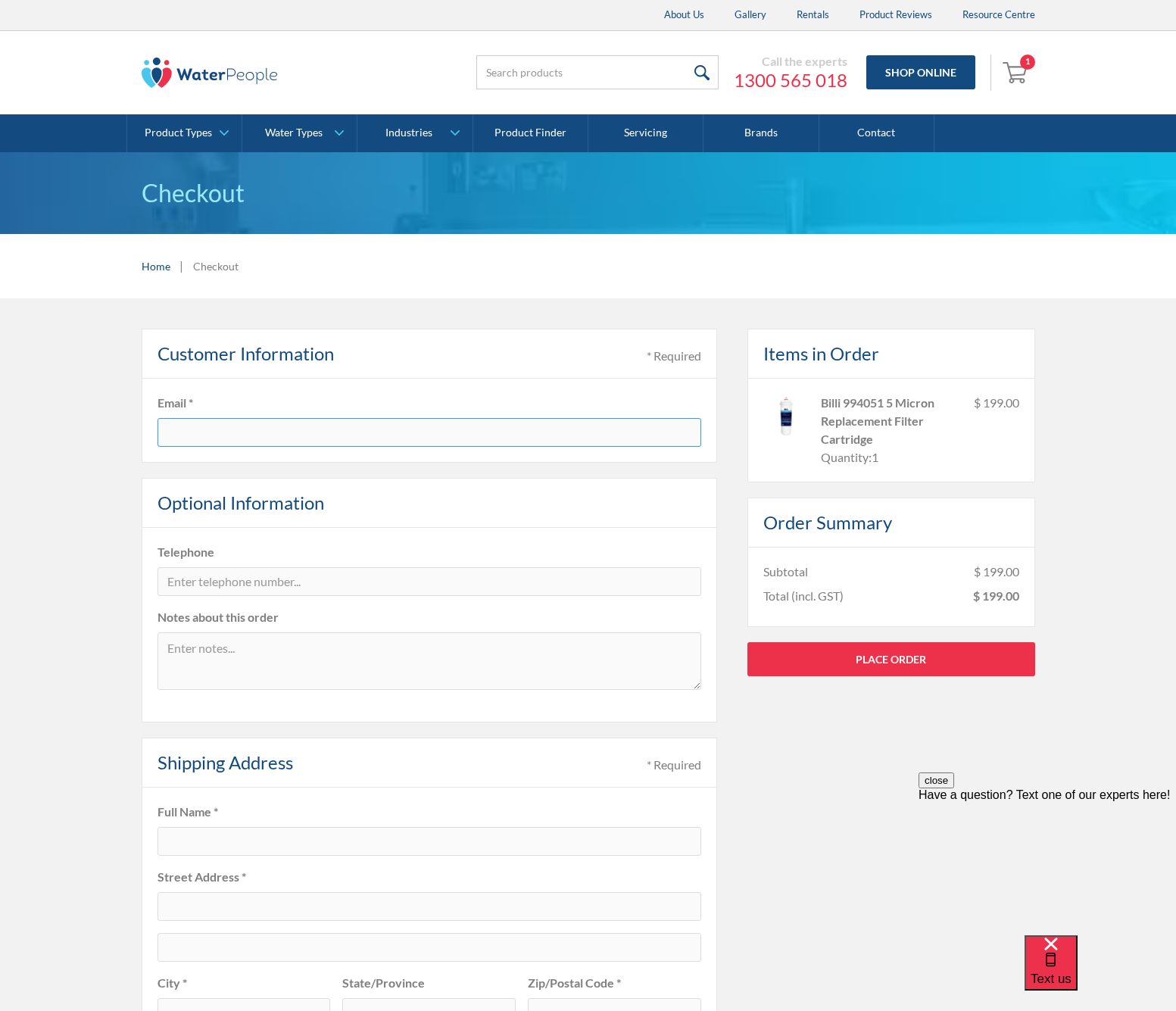
click at [212, 431] on input "text" at bounding box center [429, 432] width 544 height 28
type input "[EMAIL_ADDRESS][DOMAIN_NAME]"
click at [205, 588] on input "tel" at bounding box center [429, 581] width 544 height 28
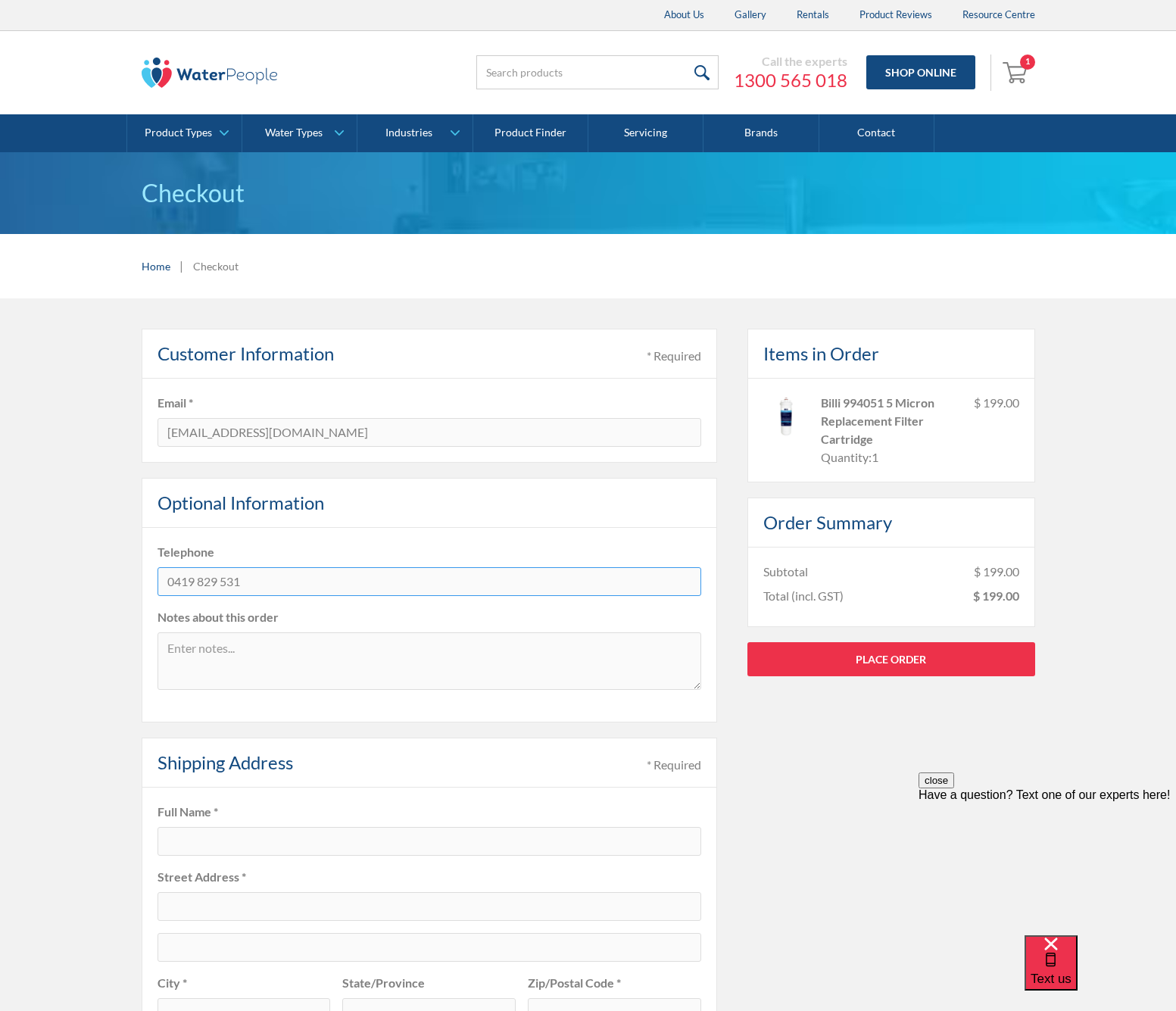
type input "0419 829 531"
click at [325, 645] on textarea at bounding box center [429, 660] width 544 height 58
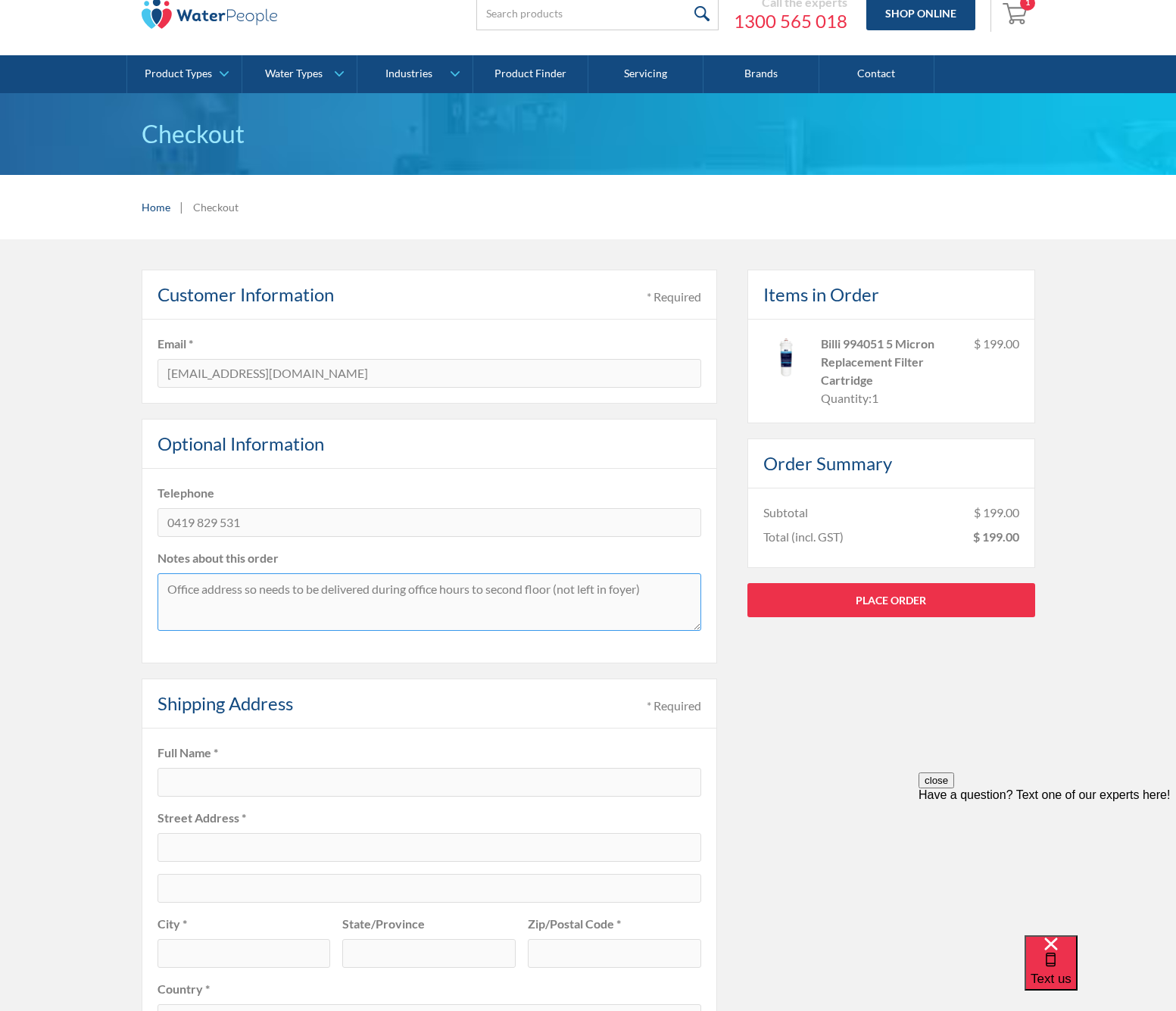
scroll to position [181, 0]
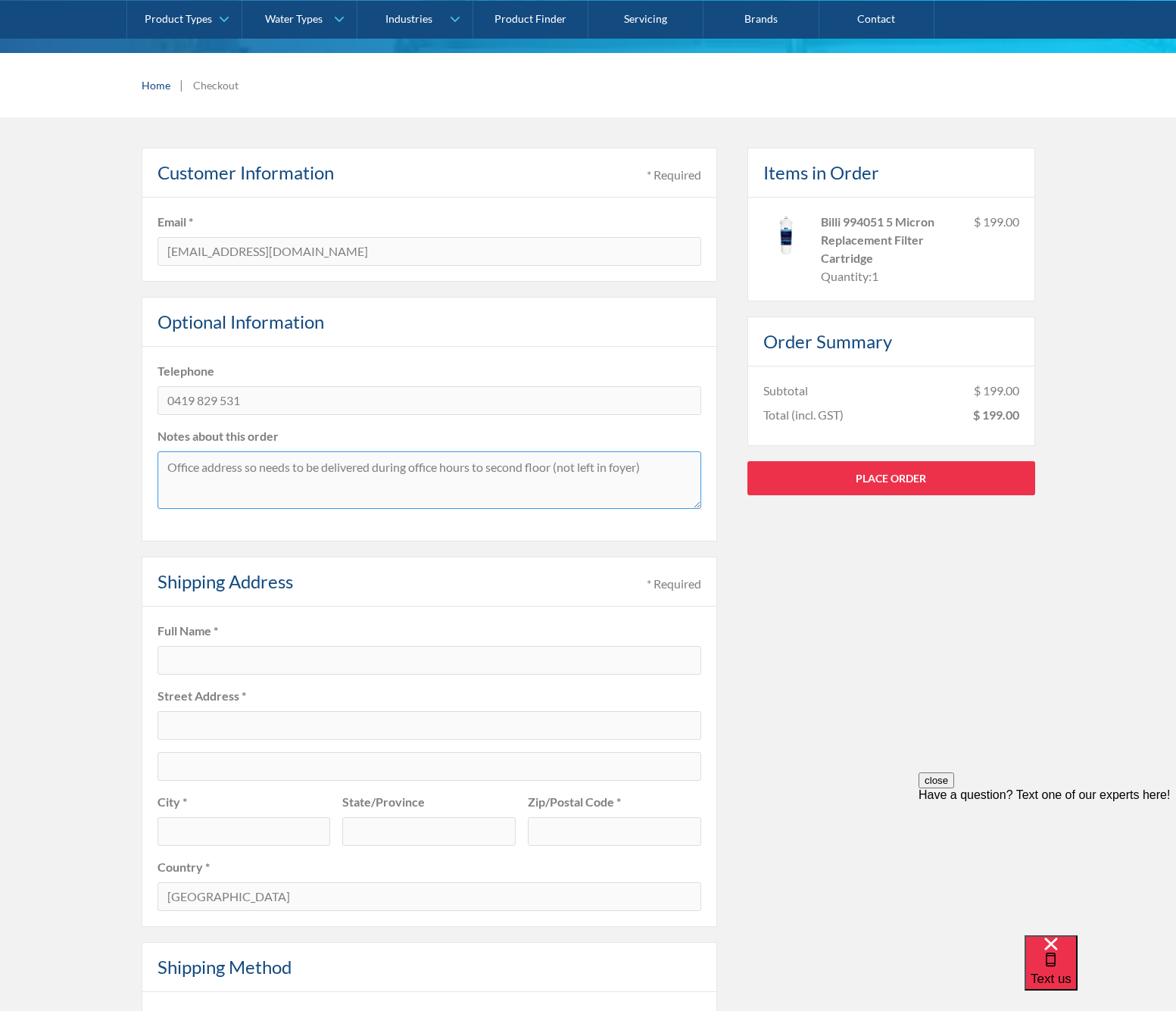
type textarea "Office address so needs to be delivered during office hours to second floor (no…"
type input "[PERSON_NAME]"
click at [179, 705] on fieldset "Full Name * Jason Schulz Street Address * City * State/Province Zip/Postal Code…" at bounding box center [429, 766] width 575 height 321
type input "DASH Architects"
type input "Level 2, 141-149 Ifould Street"
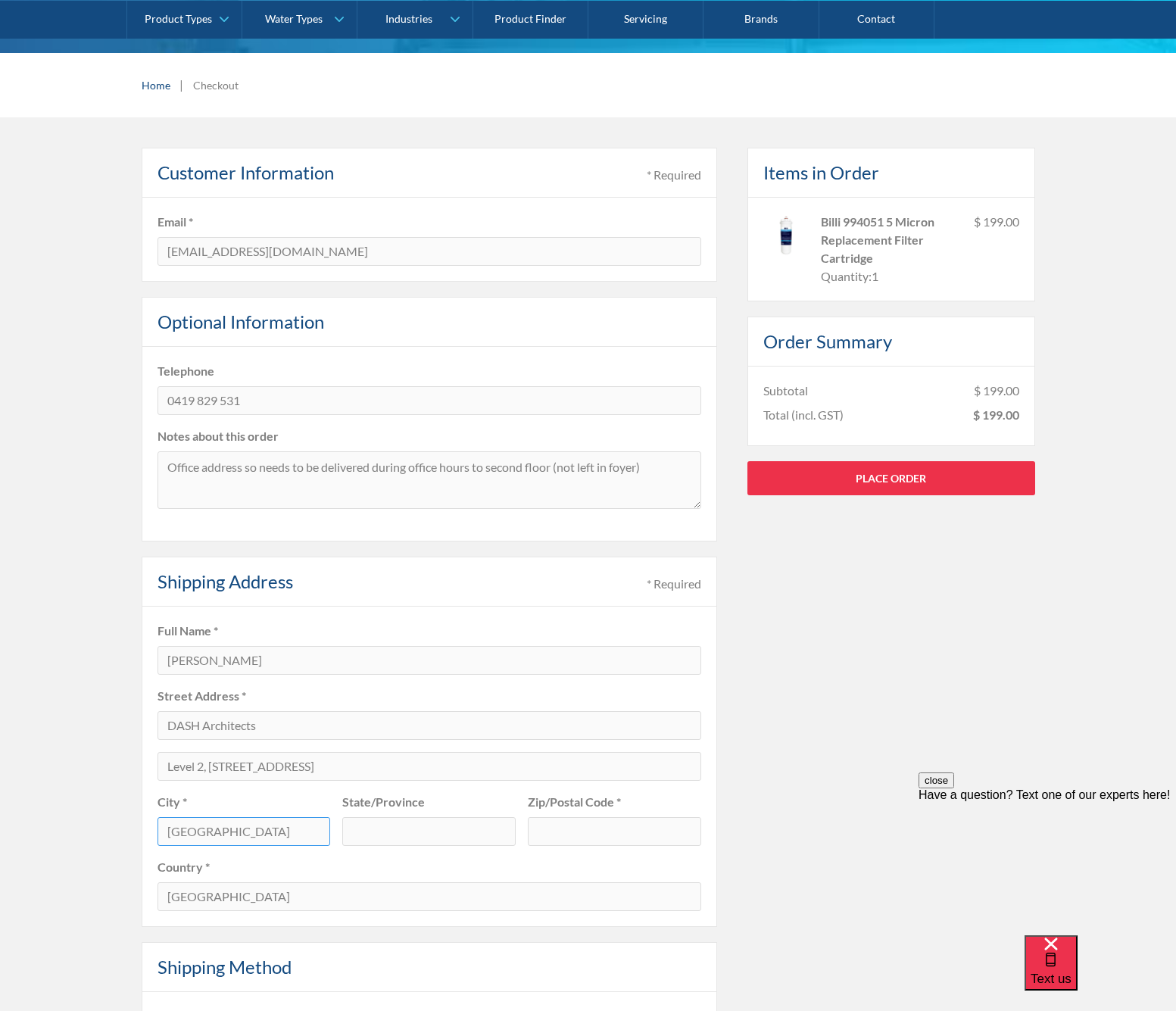
type input "Adelaide"
type input "SA"
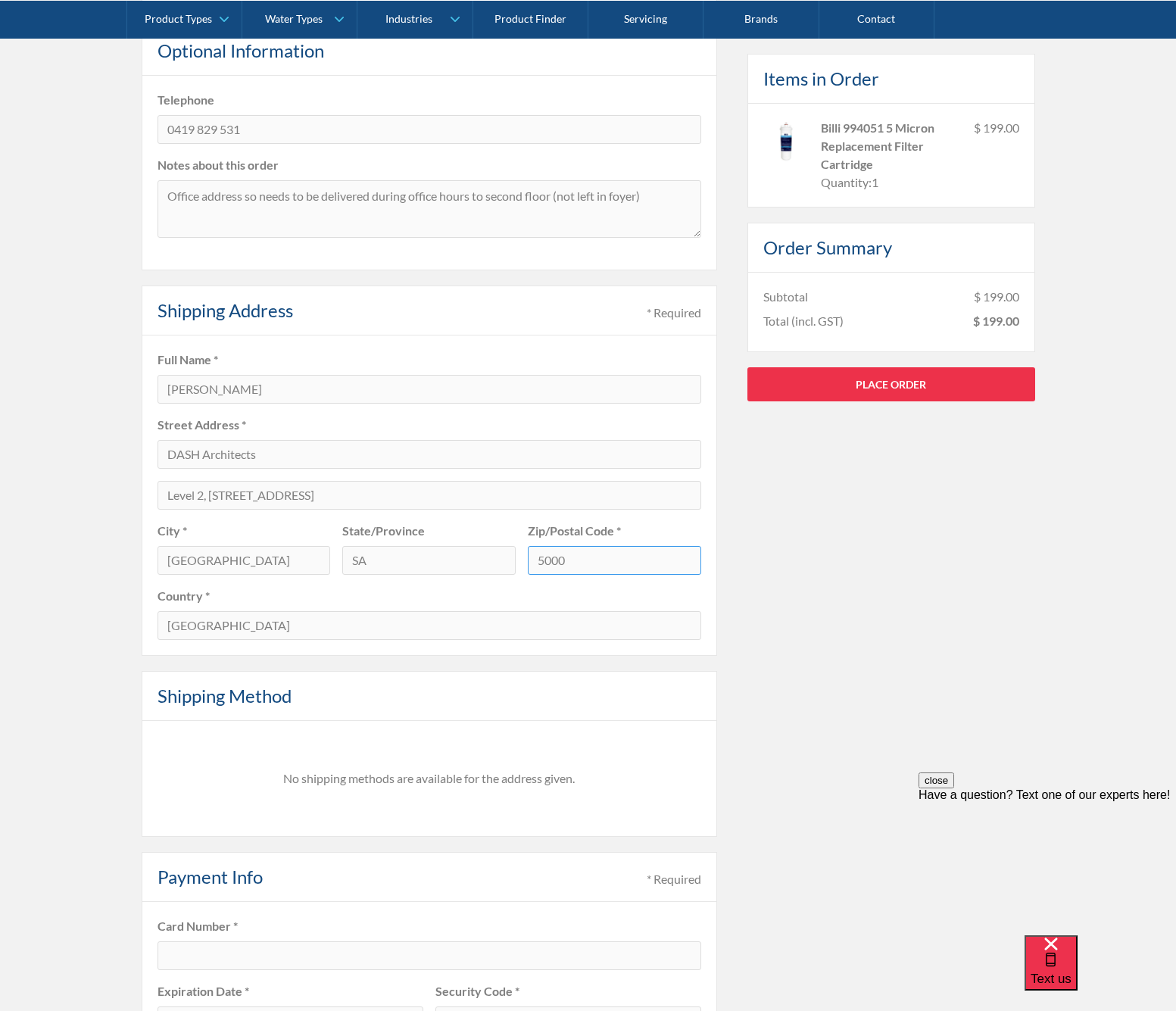
scroll to position [586, 0]
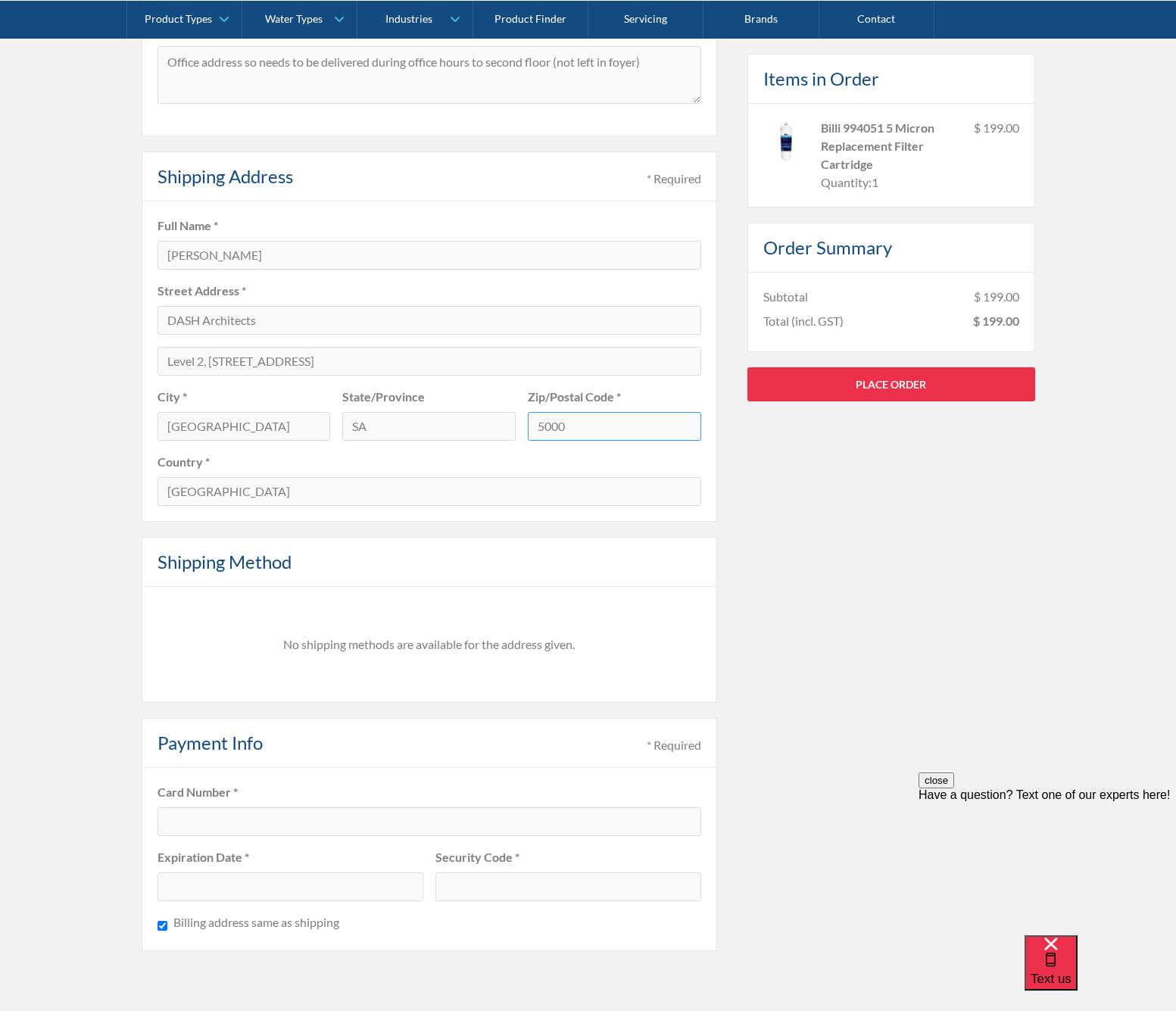
type input "5000"
click at [209, 875] on div at bounding box center [291, 887] width 266 height 28
click at [224, 893] on div at bounding box center [291, 887] width 266 height 28
click at [573, 894] on div at bounding box center [568, 889] width 266 height 28
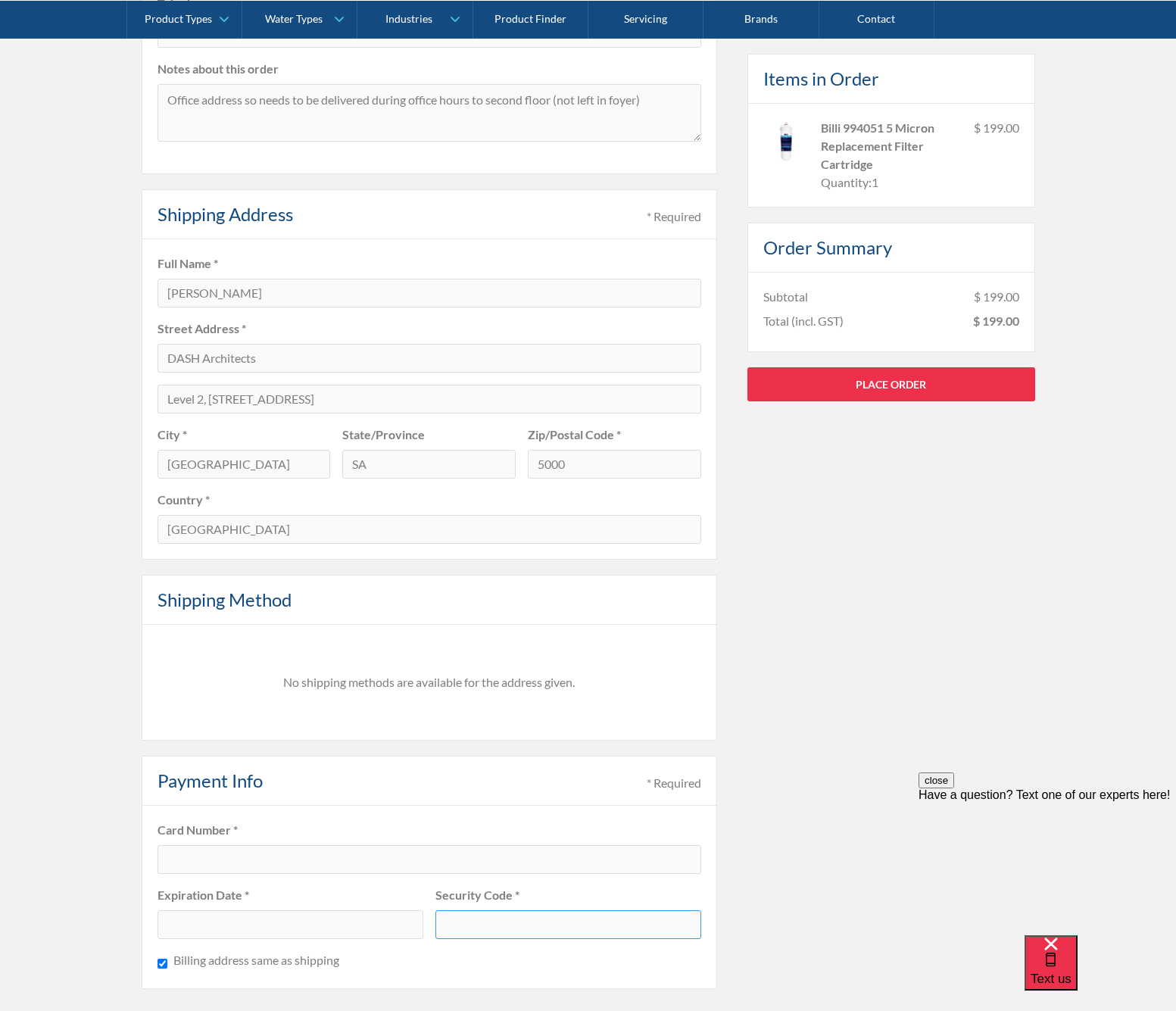
scroll to position [576, 0]
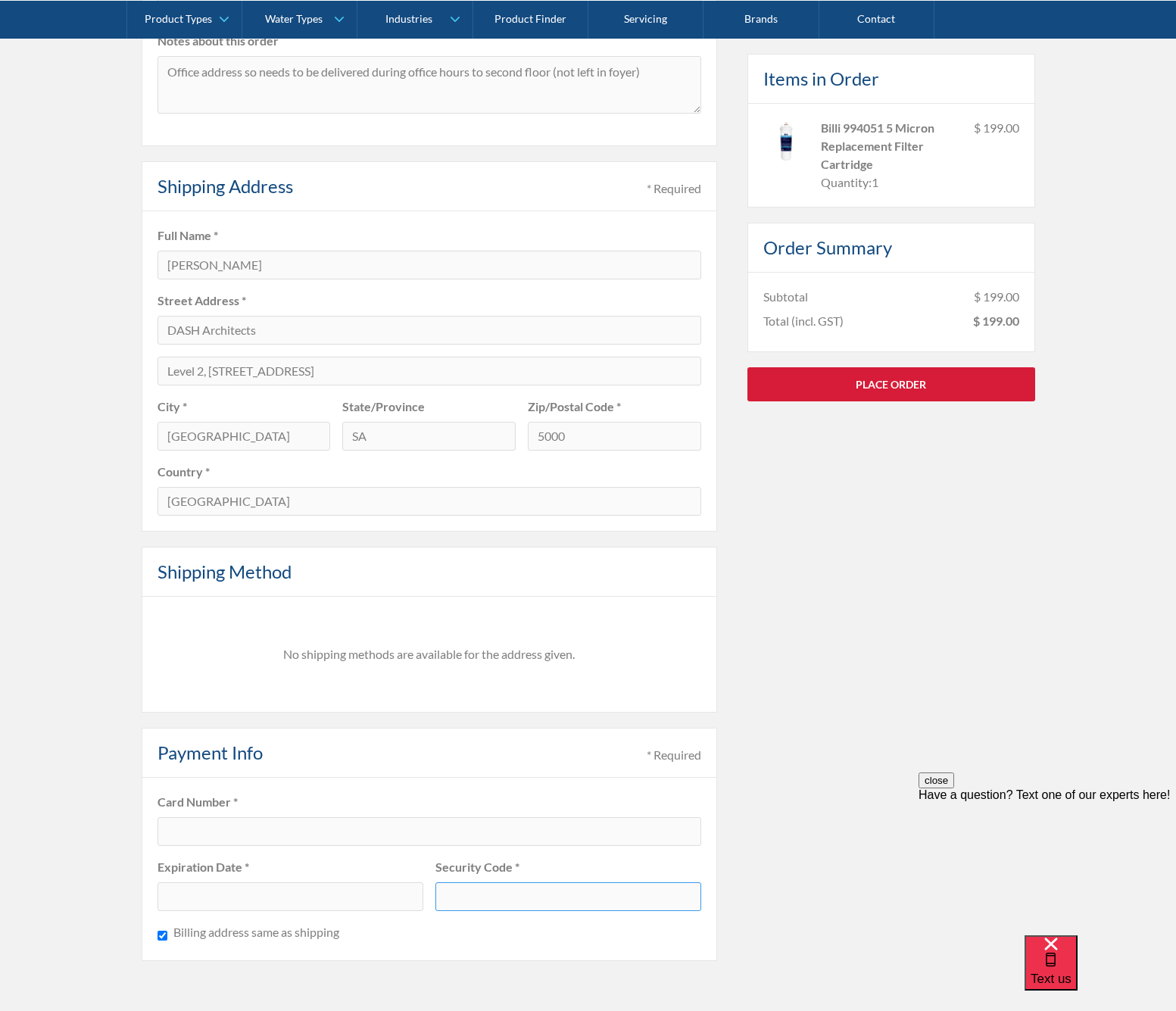
click at [905, 383] on link "Place Order" at bounding box center [891, 383] width 288 height 34
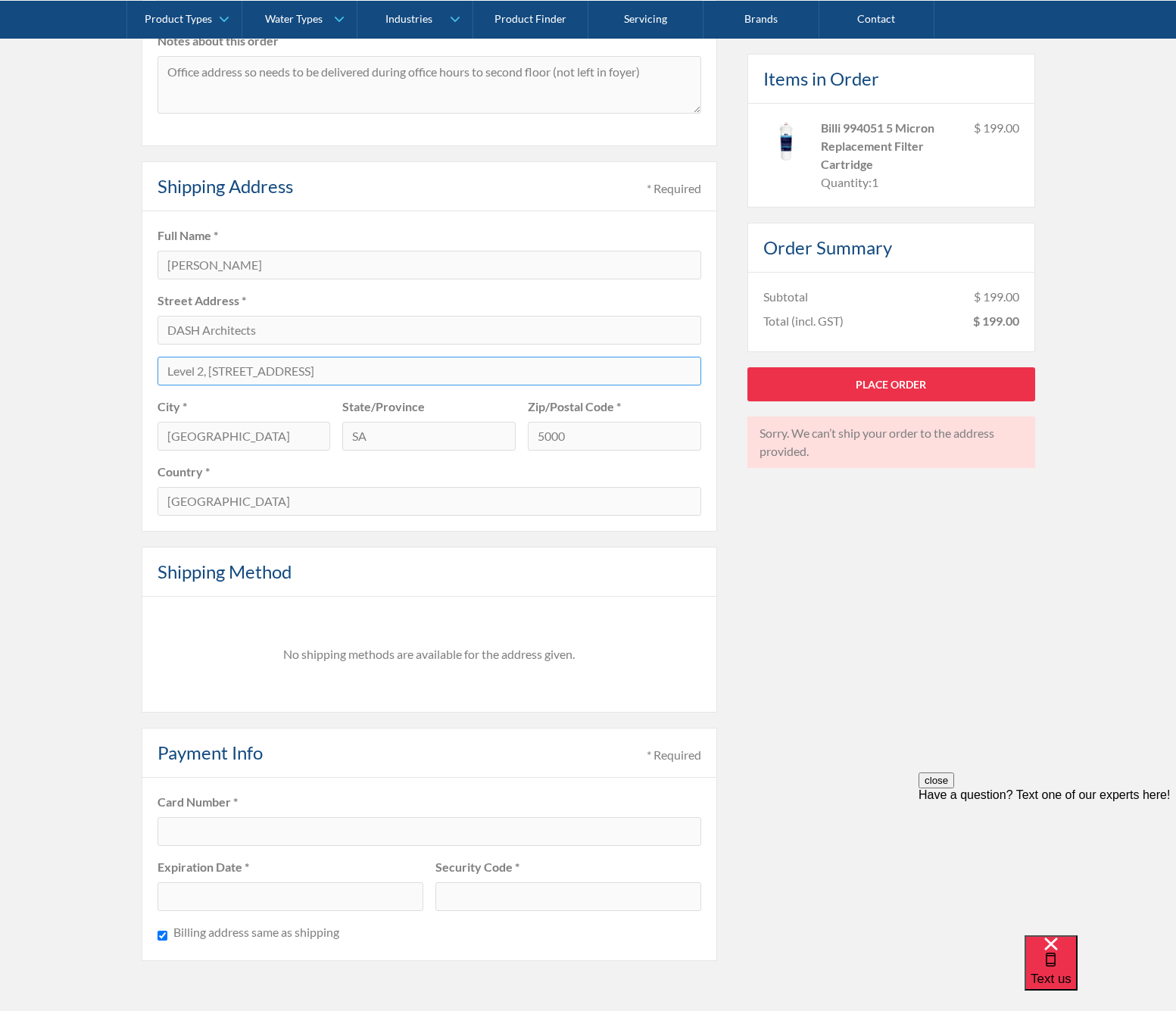
click at [231, 370] on input "Level 2, 141-149 Ifould Street" at bounding box center [429, 371] width 544 height 28
click at [283, 335] on input "DASH Architects" at bounding box center [429, 330] width 544 height 28
drag, startPoint x: 233, startPoint y: 333, endPoint x: 140, endPoint y: 333, distance: 93.0
click at [140, 333] on div "Pay with browser. Customer Information * Required Email * schulzj@internode.on.…" at bounding box center [588, 372] width 1176 height 1299
click at [444, 372] on input "Level 2, 141-149 Ifould Street" at bounding box center [429, 371] width 544 height 28
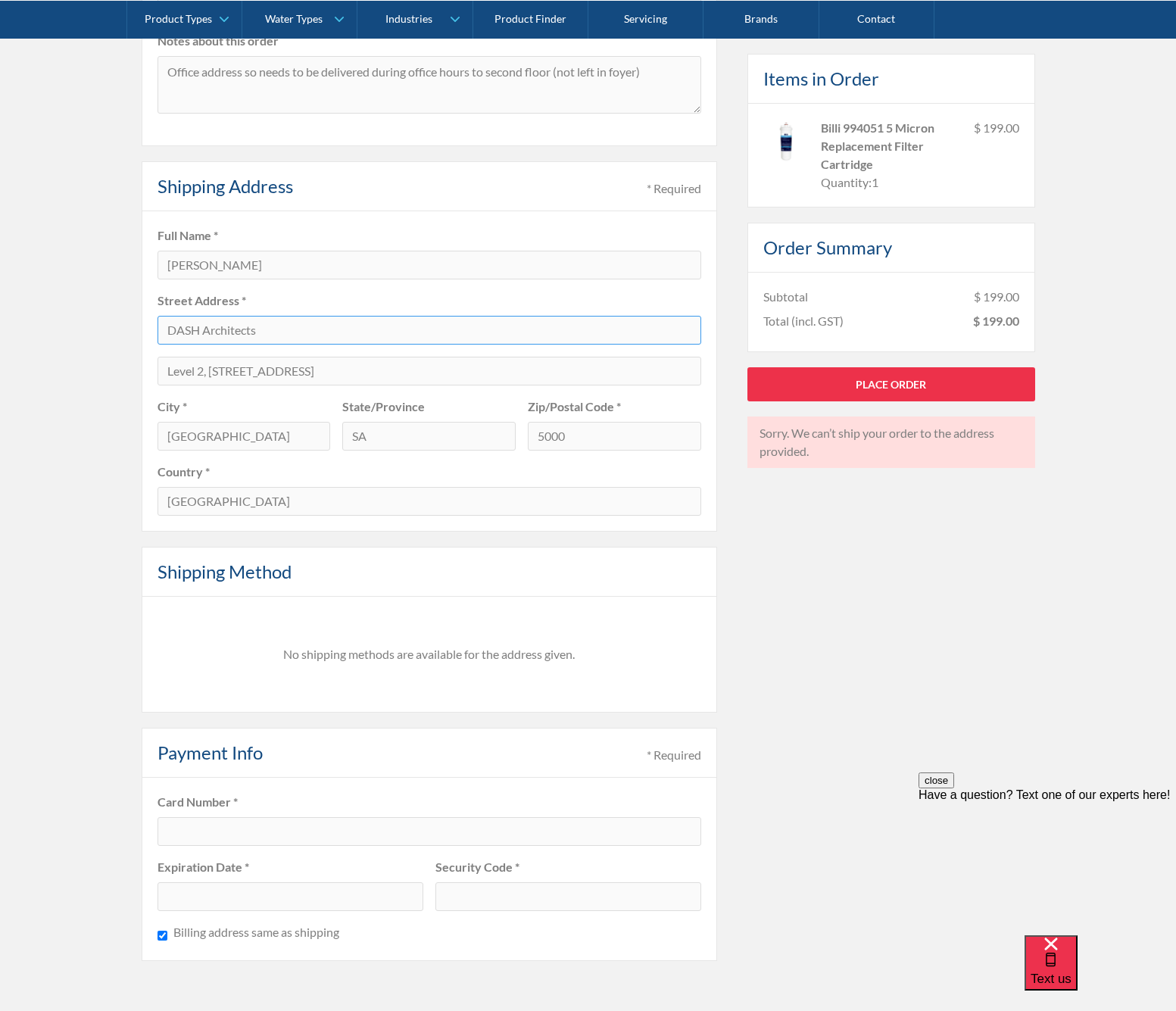
click at [264, 336] on input "DASH Architects" at bounding box center [429, 330] width 544 height 28
drag, startPoint x: 265, startPoint y: 329, endPoint x: 118, endPoint y: 328, distance: 147.0
click at [118, 328] on div "Pay with browser. Customer Information * Required Email * schulzj@internode.on.…" at bounding box center [588, 372] width 1176 height 1299
click at [402, 372] on input "Level 2, 141-149 Ifould Street" at bounding box center [429, 371] width 544 height 28
click at [298, 331] on input "DASH Architects" at bounding box center [429, 330] width 544 height 28
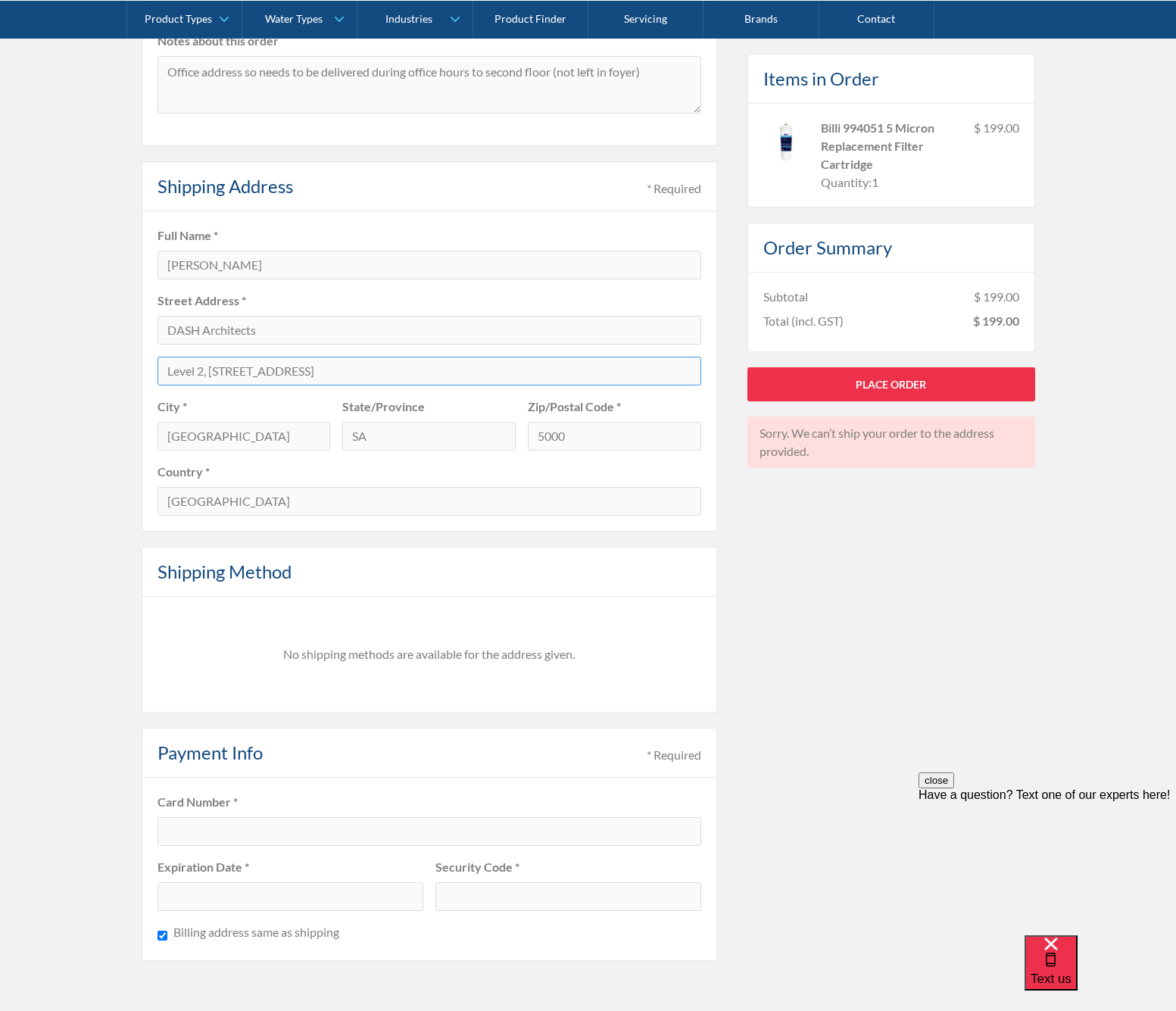
click at [345, 370] on input "Level 2, 141-149 Ifould Street" at bounding box center [429, 371] width 544 height 28
drag, startPoint x: 345, startPoint y: 370, endPoint x: 129, endPoint y: 372, distance: 216.0
click at [129, 372] on div "Pay with browser. Customer Information * Required Email * schulzj@internode.on.…" at bounding box center [588, 372] width 1176 height 1299
click at [248, 266] on input "[PERSON_NAME]" at bounding box center [429, 265] width 544 height 28
type input "Jason Schulz, DASH Architects"
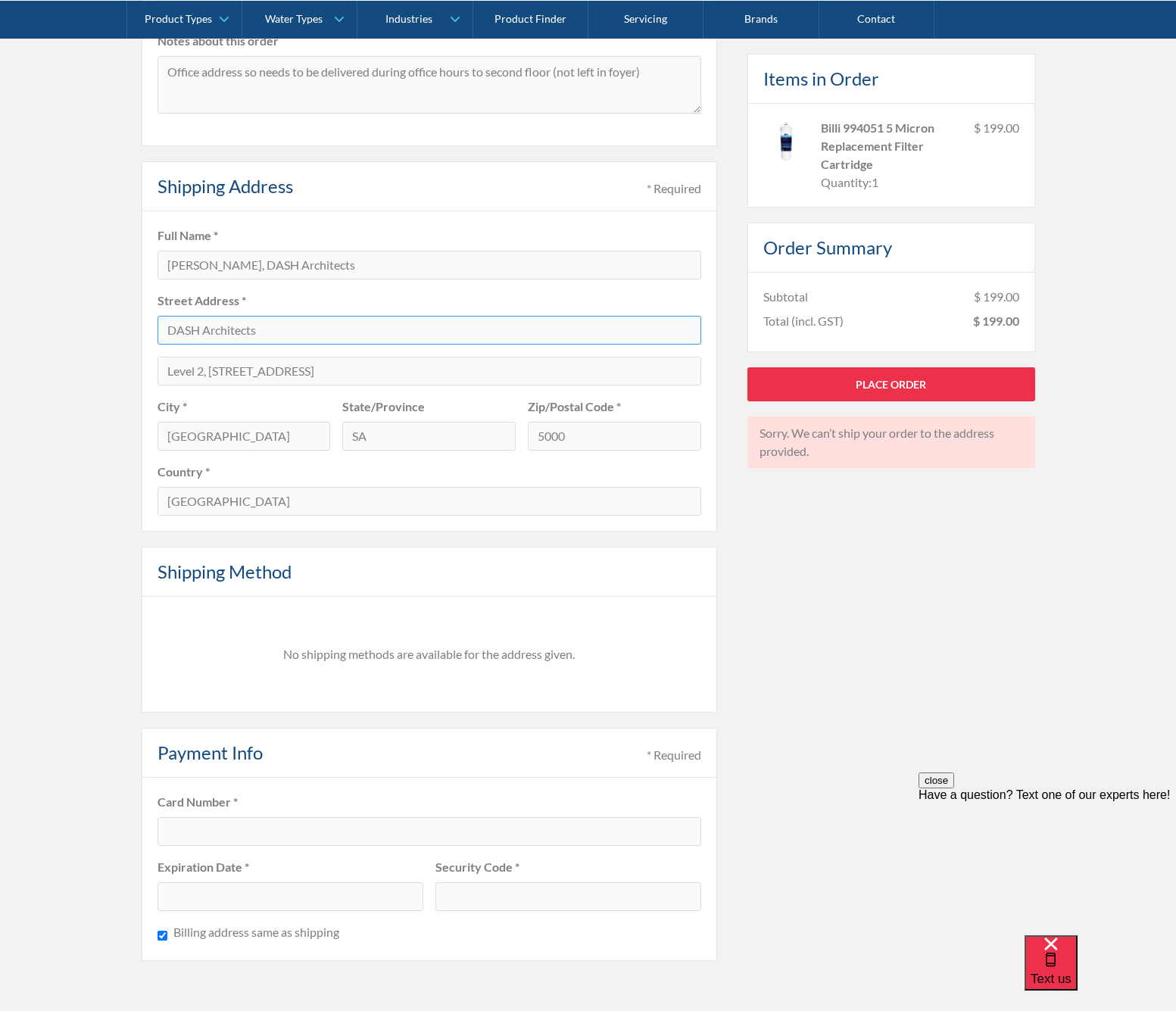
click at [280, 331] on input "DASH Architects" at bounding box center [429, 330] width 544 height 28
drag, startPoint x: 268, startPoint y: 331, endPoint x: 131, endPoint y: 333, distance: 137.0
click at [131, 333] on div "Pay with browser. Customer Information * Required Email * schulzj@internode.on.…" at bounding box center [588, 372] width 1176 height 1299
type input "Level 2"
drag, startPoint x: 210, startPoint y: 370, endPoint x: 15, endPoint y: 375, distance: 195.1
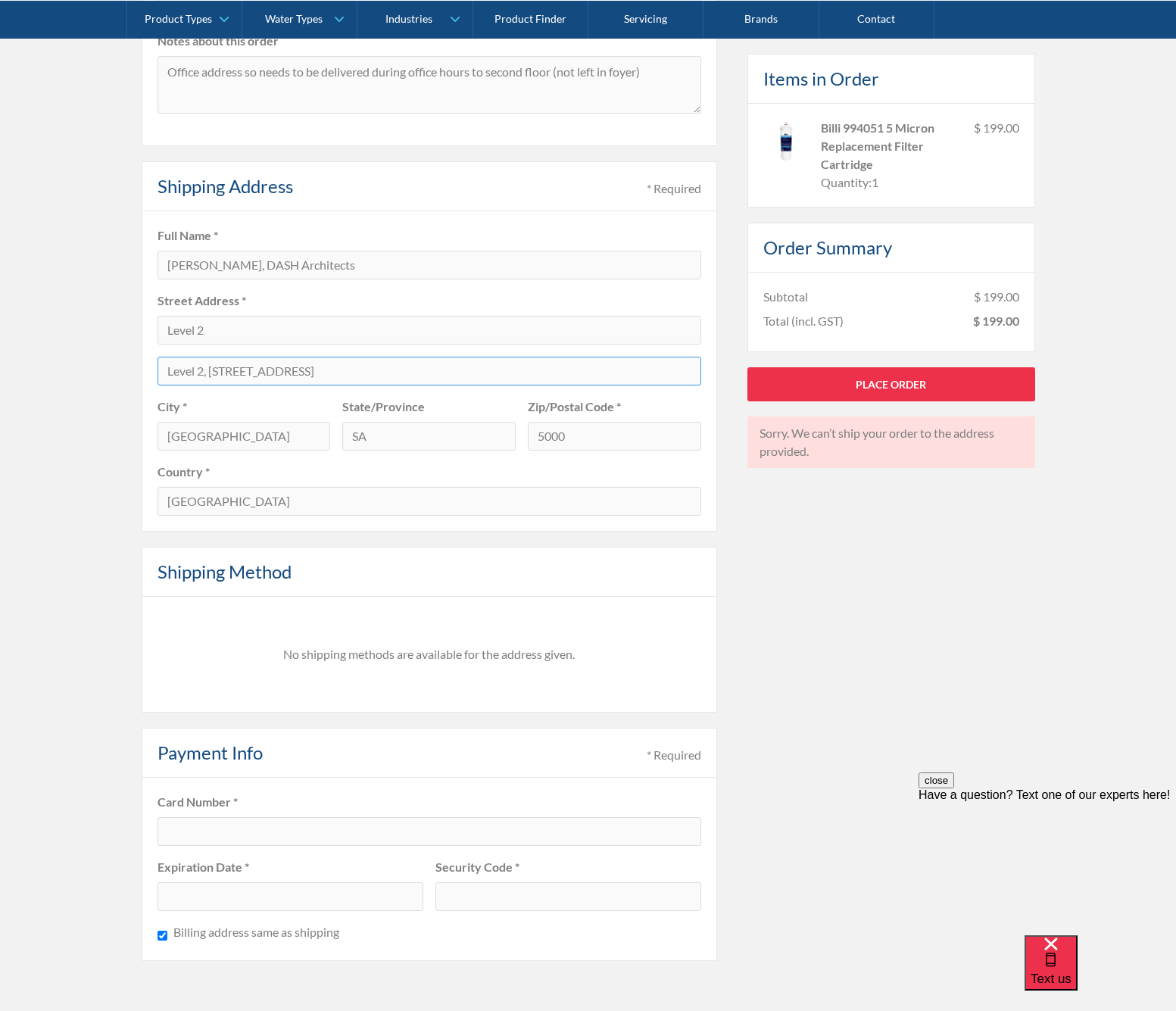
click at [15, 375] on div "Pay with browser. Customer Information * Required Email * schulzj@internode.on.…" at bounding box center [588, 372] width 1176 height 1299
click at [322, 383] on input "141-149 Ifould Street" at bounding box center [429, 371] width 544 height 28
click at [317, 370] on input "141-149 Ifould Street" at bounding box center [429, 371] width 544 height 28
drag, startPoint x: 312, startPoint y: 372, endPoint x: 104, endPoint y: 372, distance: 208.0
click at [104, 372] on div "Pay with browser. Customer Information * Required Email * schulzj@internode.on.…" at bounding box center [588, 372] width 1176 height 1299
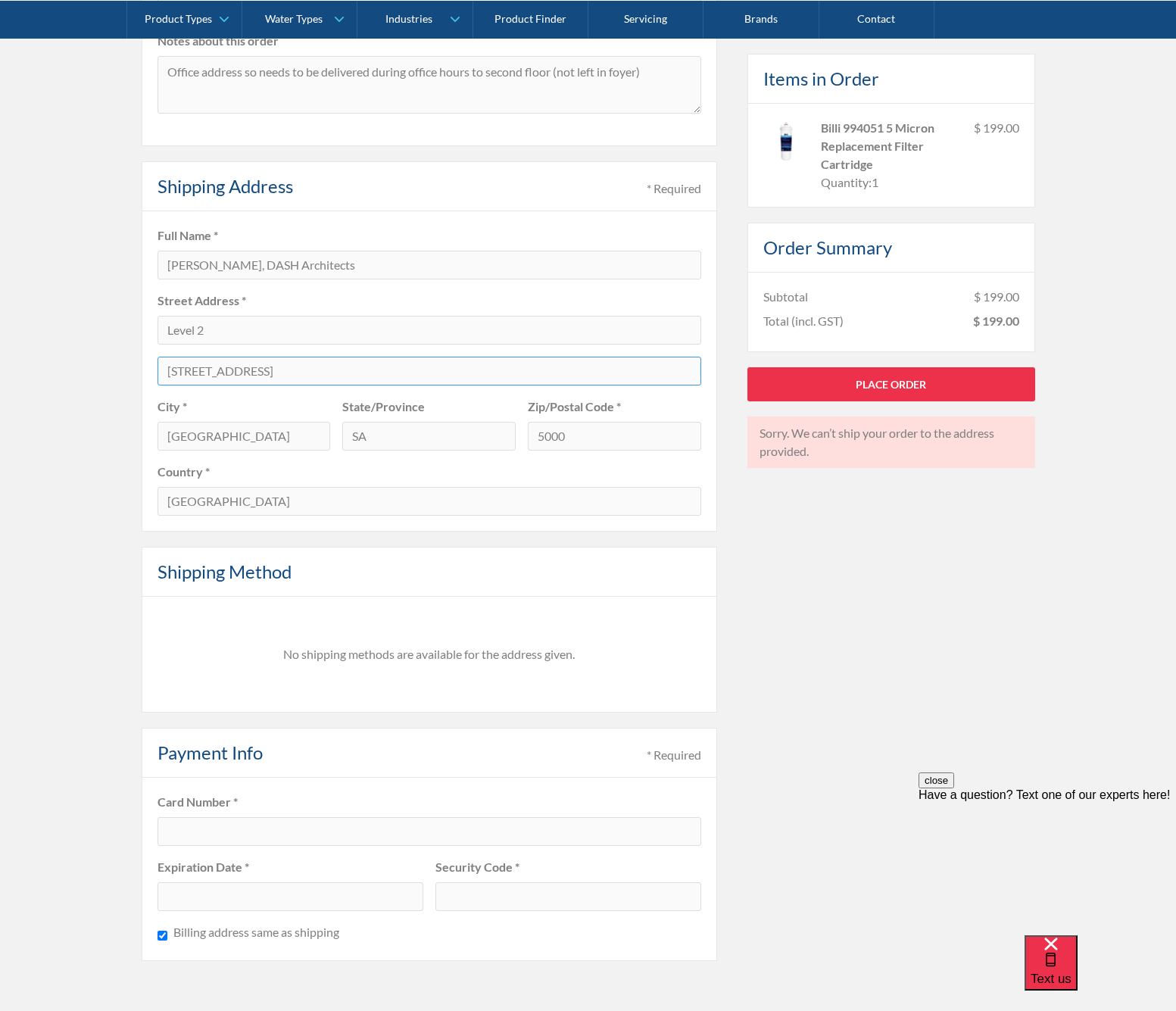
type input "141-149 Ifould Street"
click at [428, 460] on div "State/Province SA" at bounding box center [429, 430] width 185 height 65
click at [892, 385] on link "Place Order" at bounding box center [891, 383] width 288 height 34
drag, startPoint x: 222, startPoint y: 345, endPoint x: 220, endPoint y: 333, distance: 12.2
click at [222, 341] on fieldset "Full Name * Jason Schulz, DASH Architects Street Address * Level 2 141-149 Ifou…" at bounding box center [429, 372] width 575 height 321
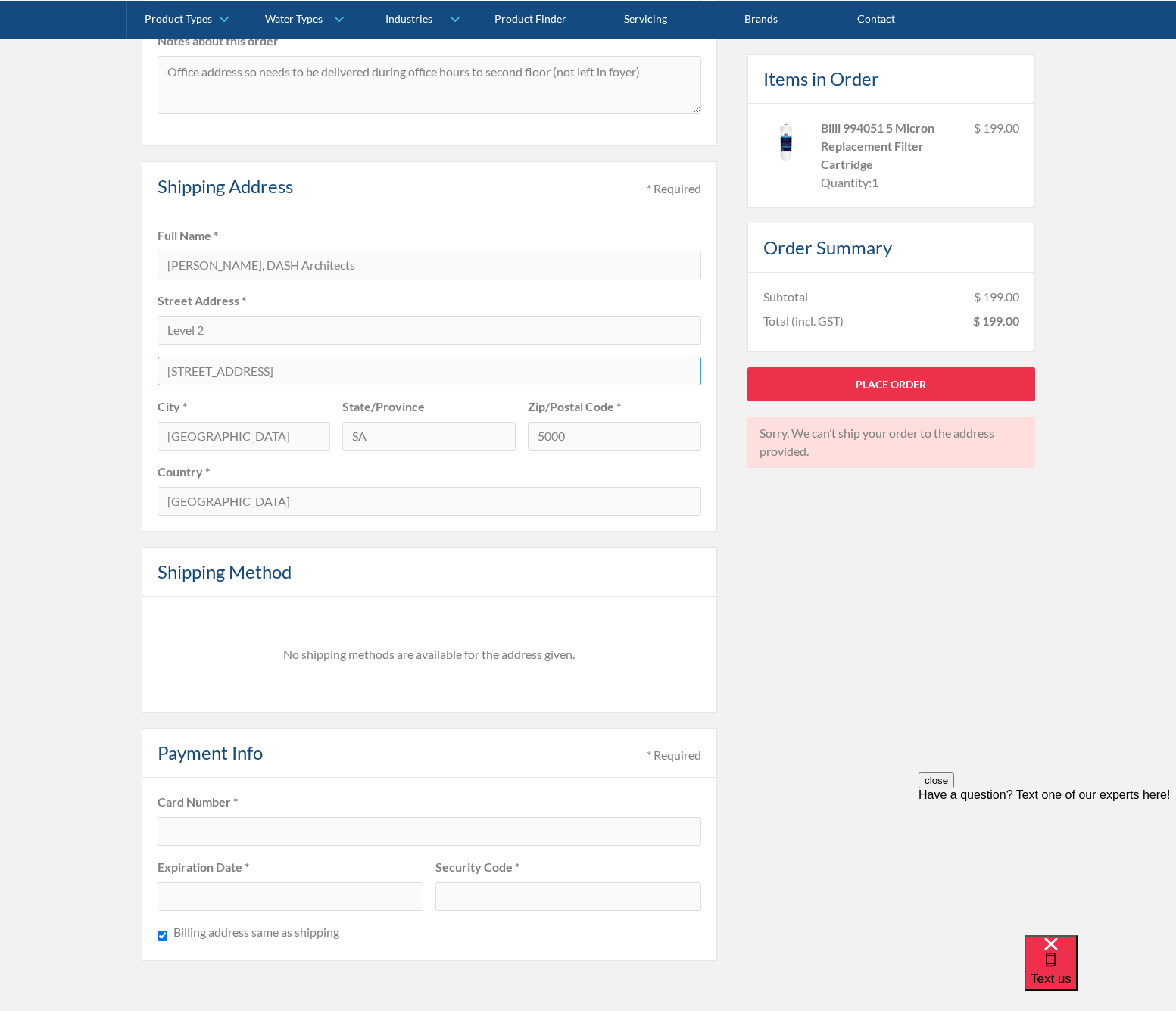
drag, startPoint x: 428, startPoint y: 365, endPoint x: 134, endPoint y: 366, distance: 294.0
click at [134, 368] on div "Pay with browser. Customer Information * Required Email * schulzj@internode.on.…" at bounding box center [588, 372] width 1176 height 1299
drag, startPoint x: 134, startPoint y: 329, endPoint x: 109, endPoint y: 329, distance: 25.0
click at [109, 329] on div "Pay with browser. Customer Information * Required Email * schulzj@internode.on.…" at bounding box center [588, 372] width 1176 height 1299
type input "1"
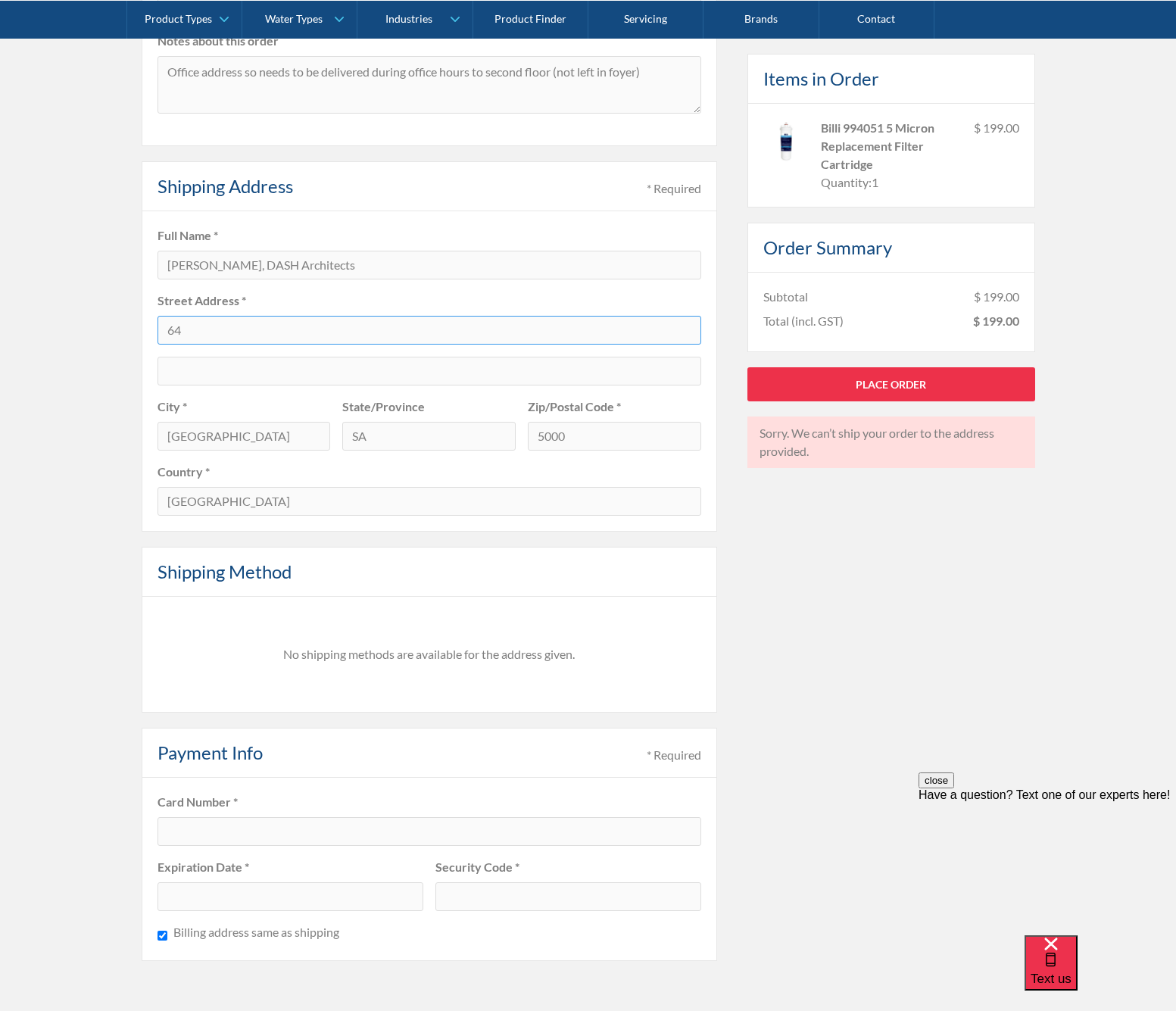
type input "6"
click at [341, 258] on input "Jason Schulz, DASH Architects" at bounding box center [429, 265] width 544 height 28
type input "[PERSON_NAME]"
click at [255, 104] on textarea "Office address so needs to be delivered during office hours to second floor (no…" at bounding box center [429, 84] width 544 height 58
drag, startPoint x: 186, startPoint y: 94, endPoint x: 125, endPoint y: 61, distance: 69.4
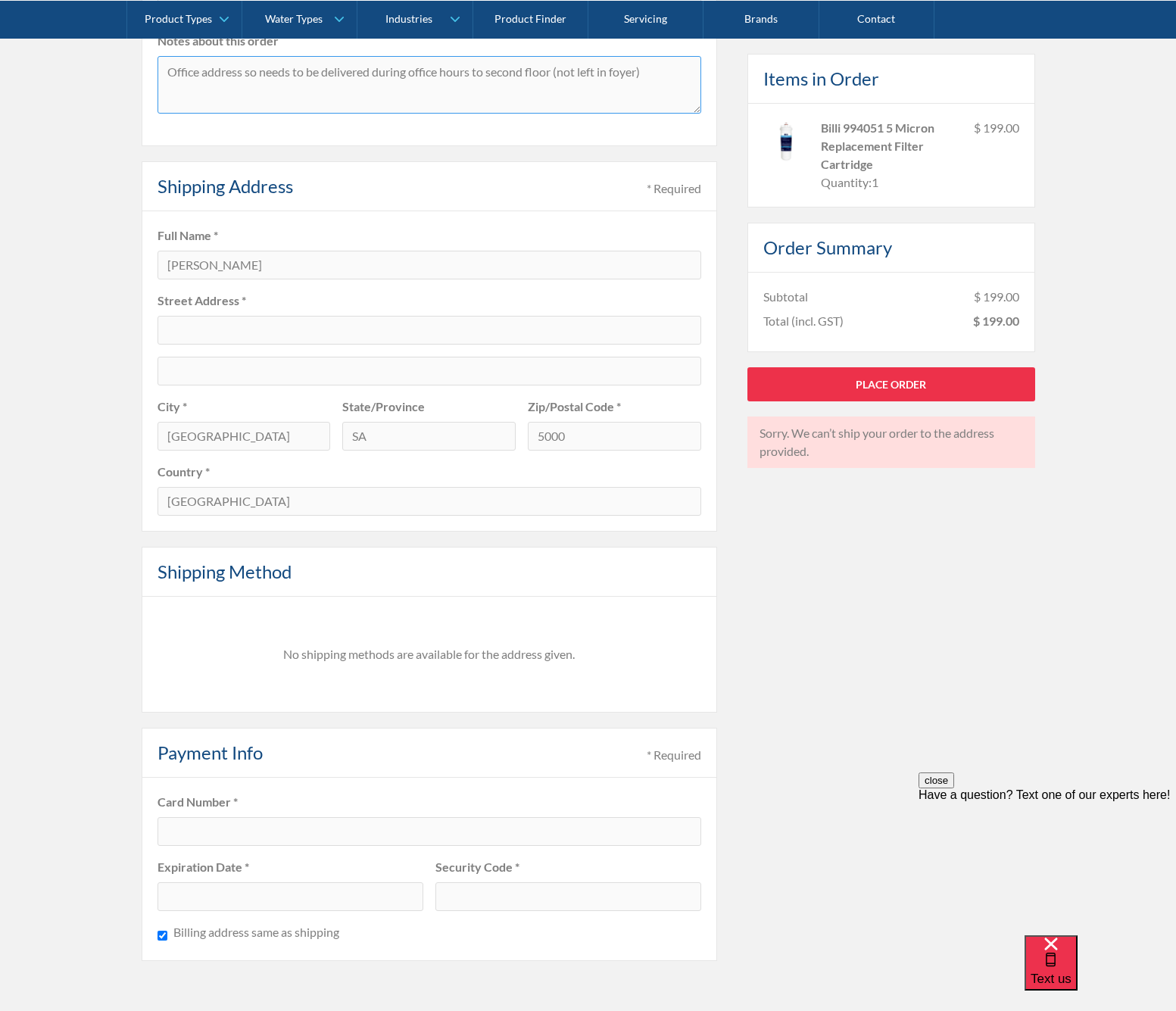
click at [125, 61] on div "Pay with browser. Customer Information * Required Email * schulzj@internode.on.…" at bounding box center [588, 372] width 1176 height 1299
click at [207, 330] on input "text" at bounding box center [429, 330] width 544 height 28
type input "[STREET_ADDRESS][PERSON_NAME]"
click at [212, 442] on input "Adelaide" at bounding box center [245, 436] width 174 height 28
click at [211, 442] on input "Adelaide" at bounding box center [245, 436] width 174 height 28
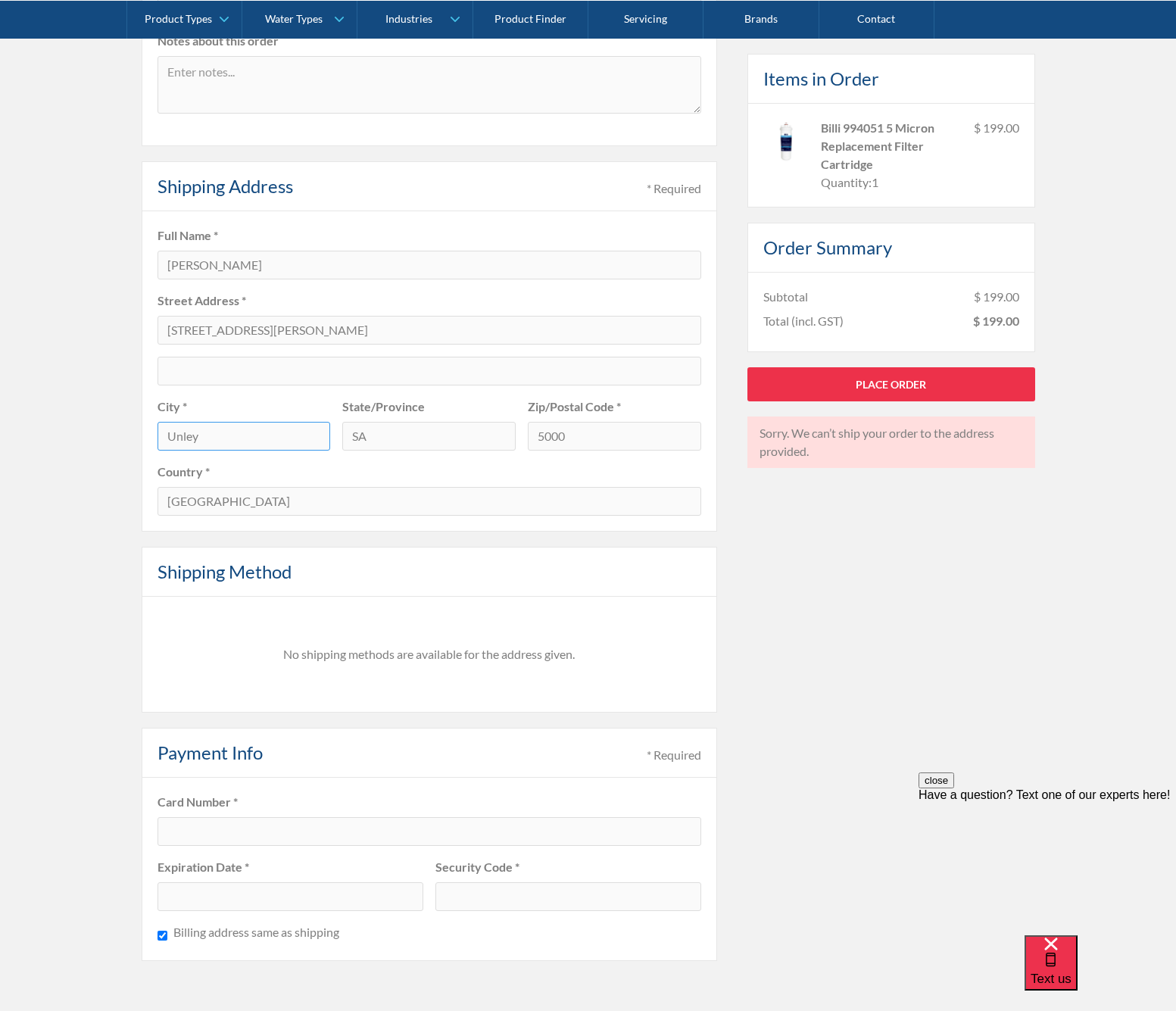
type input "Unley"
click at [564, 437] on input "5000" at bounding box center [615, 436] width 174 height 28
click at [563, 437] on input "5000" at bounding box center [615, 436] width 174 height 28
type input "5061"
click at [444, 473] on label "Country *" at bounding box center [429, 472] width 544 height 18
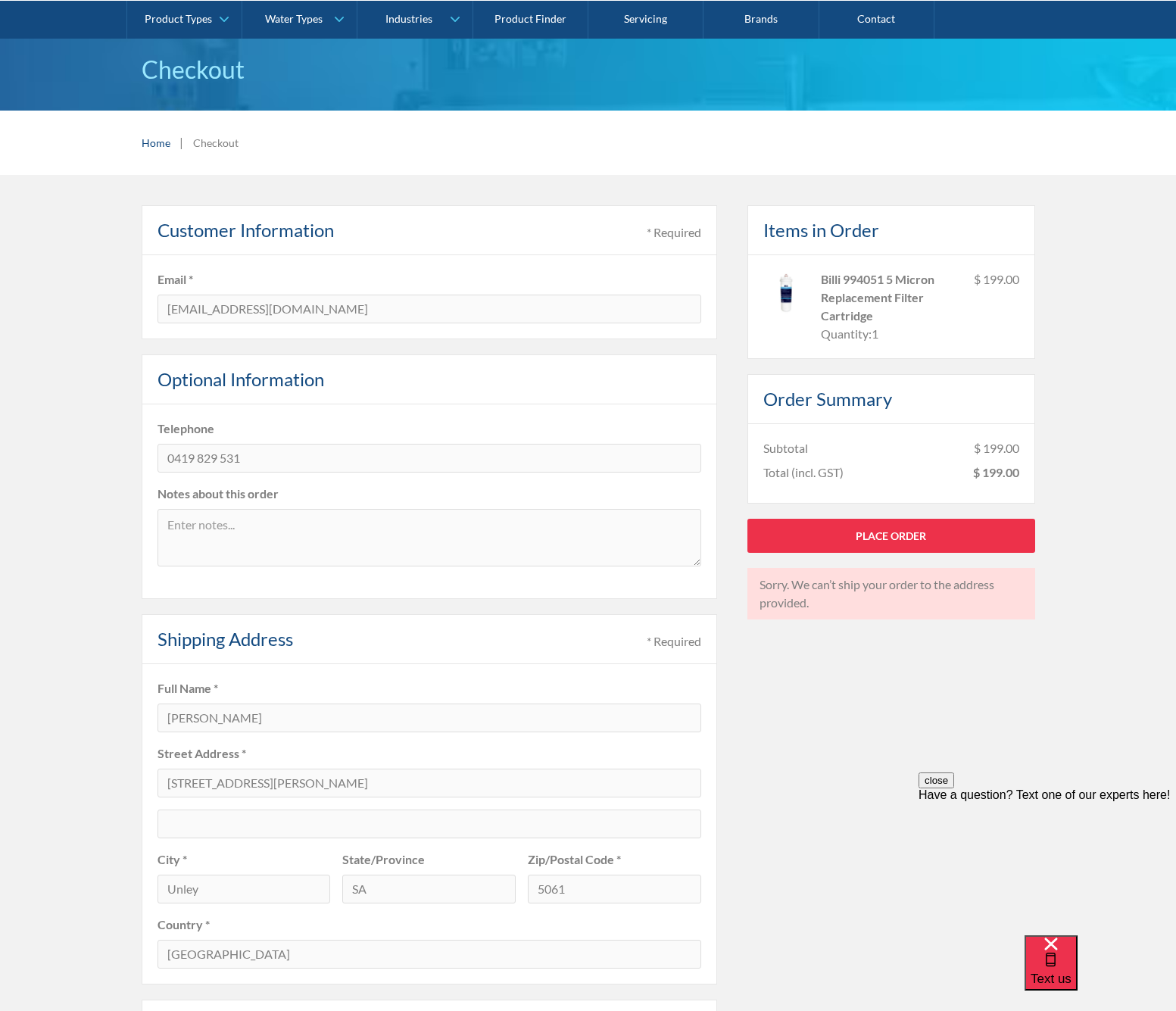
scroll to position [249, 0]
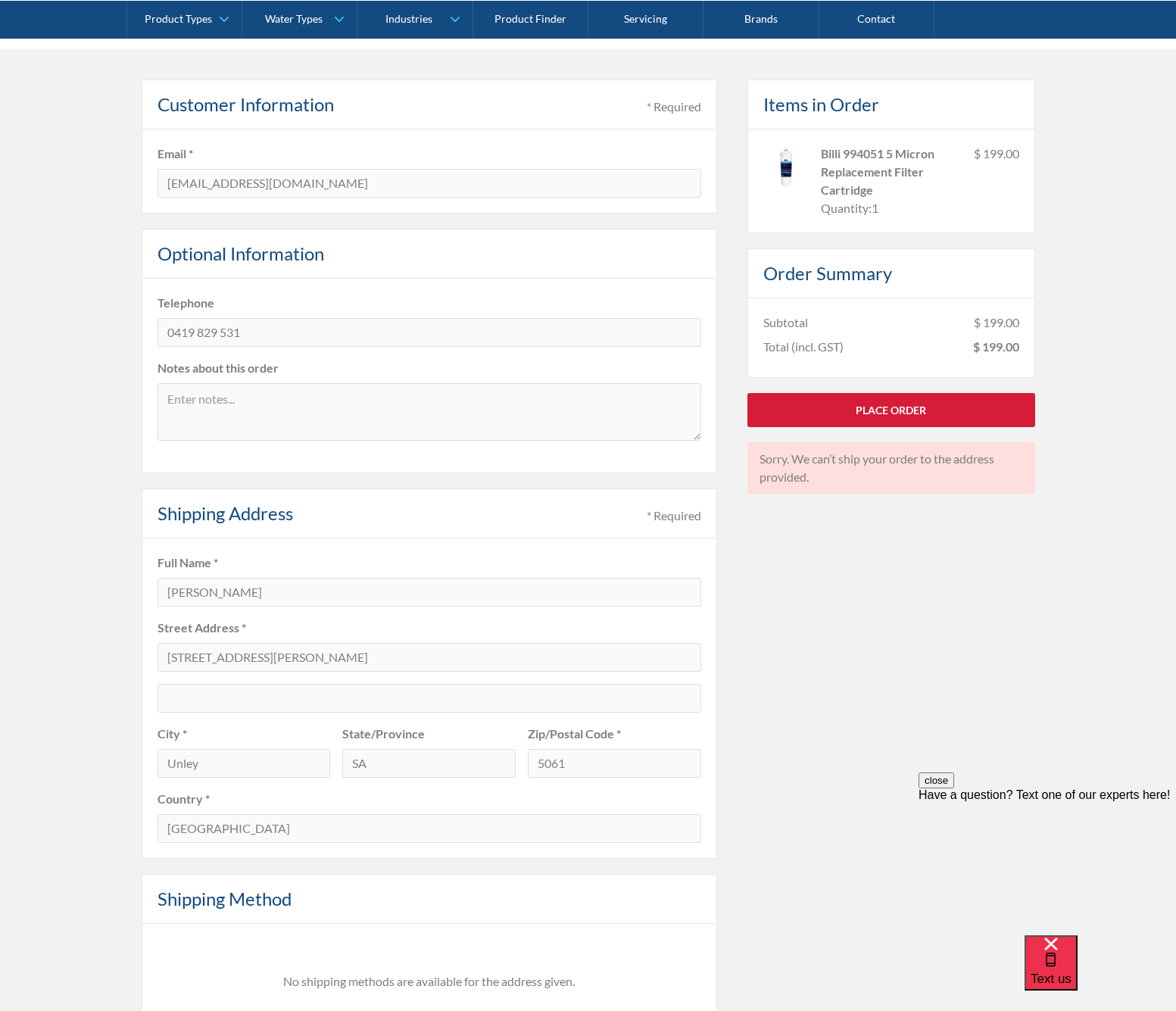
click at [915, 410] on link "Place Order" at bounding box center [891, 410] width 288 height 34
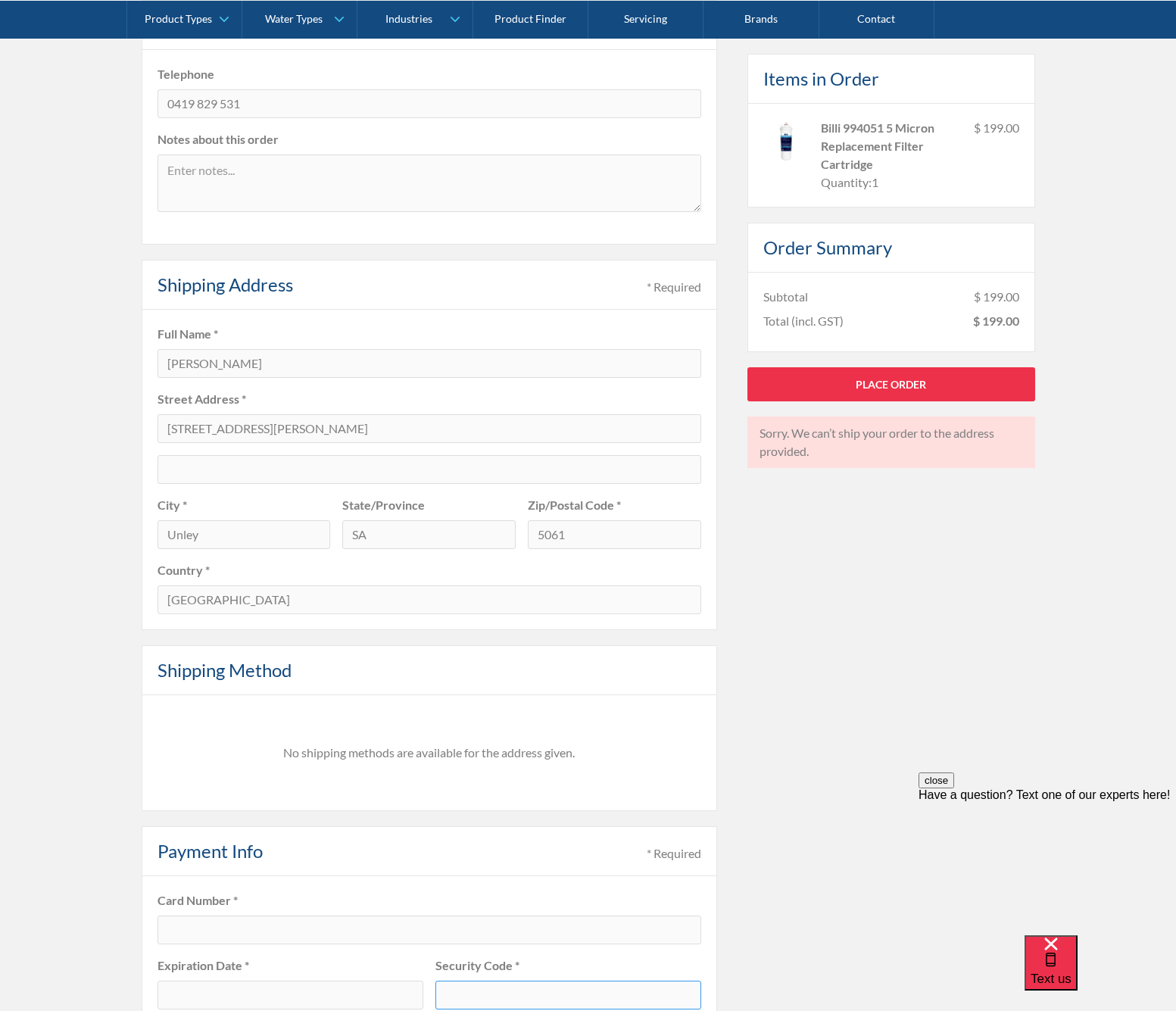
scroll to position [0, 0]
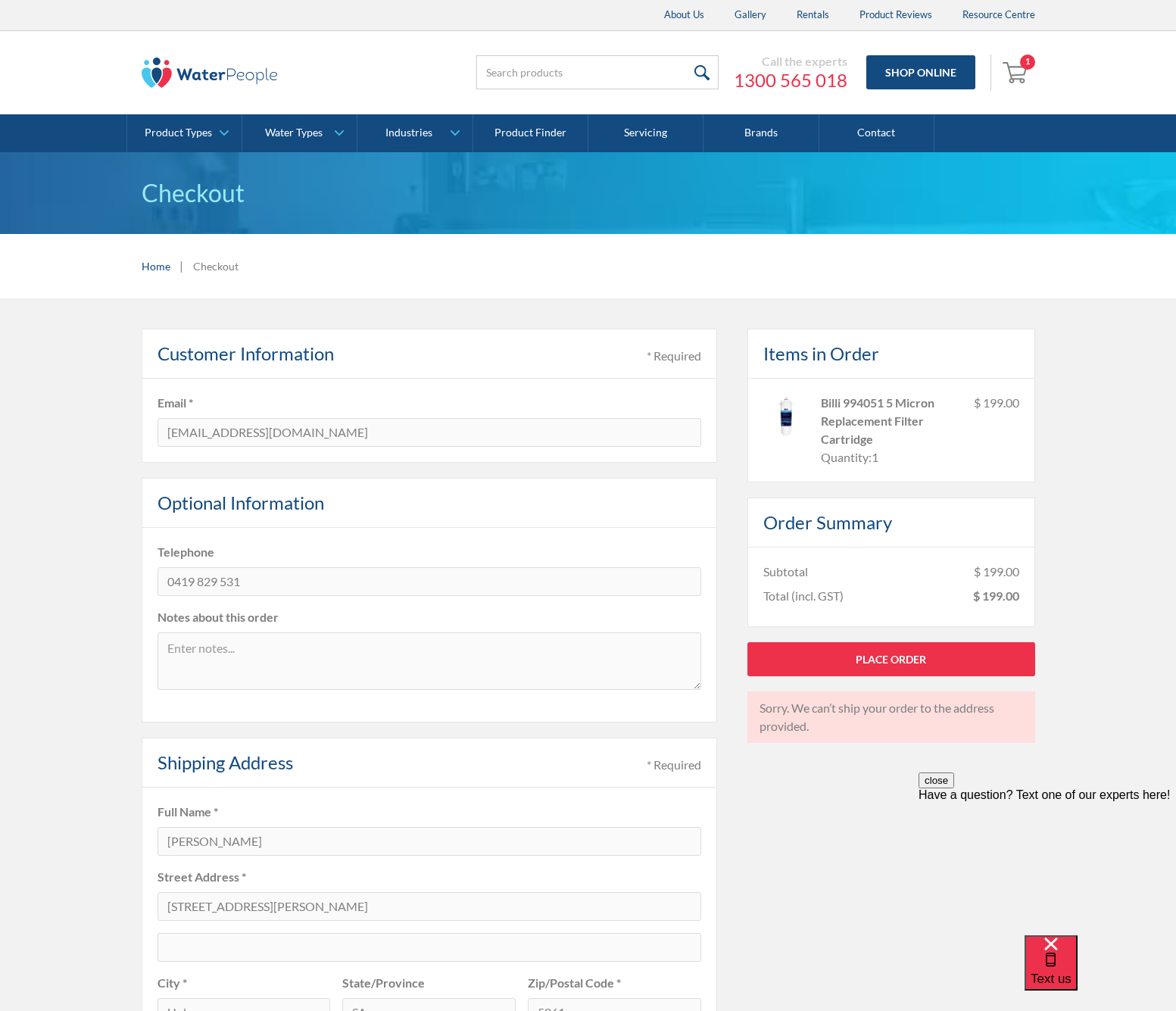
click at [1020, 69] on img "Open cart containing 1 items" at bounding box center [1017, 72] width 28 height 24
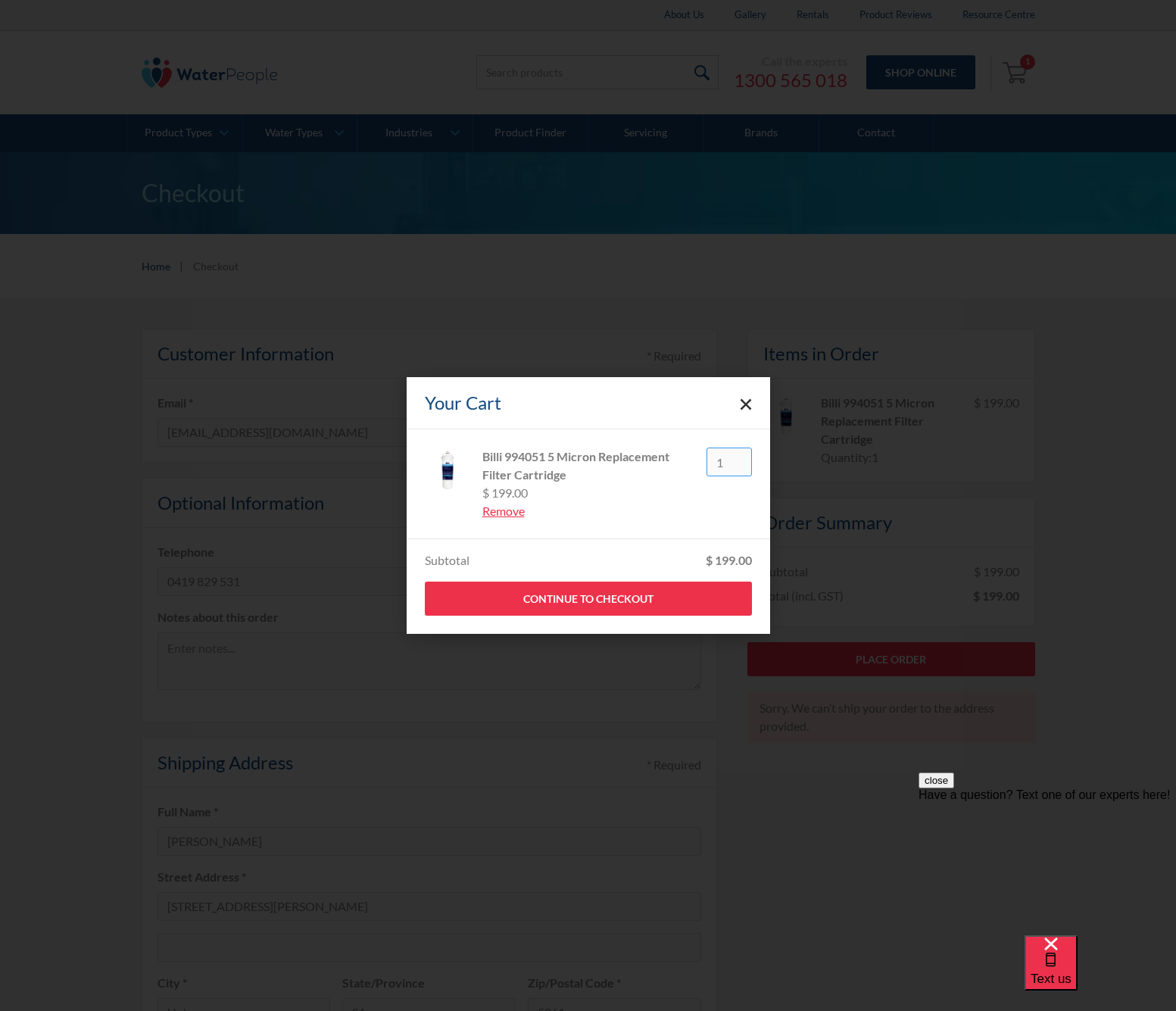
type input "0"
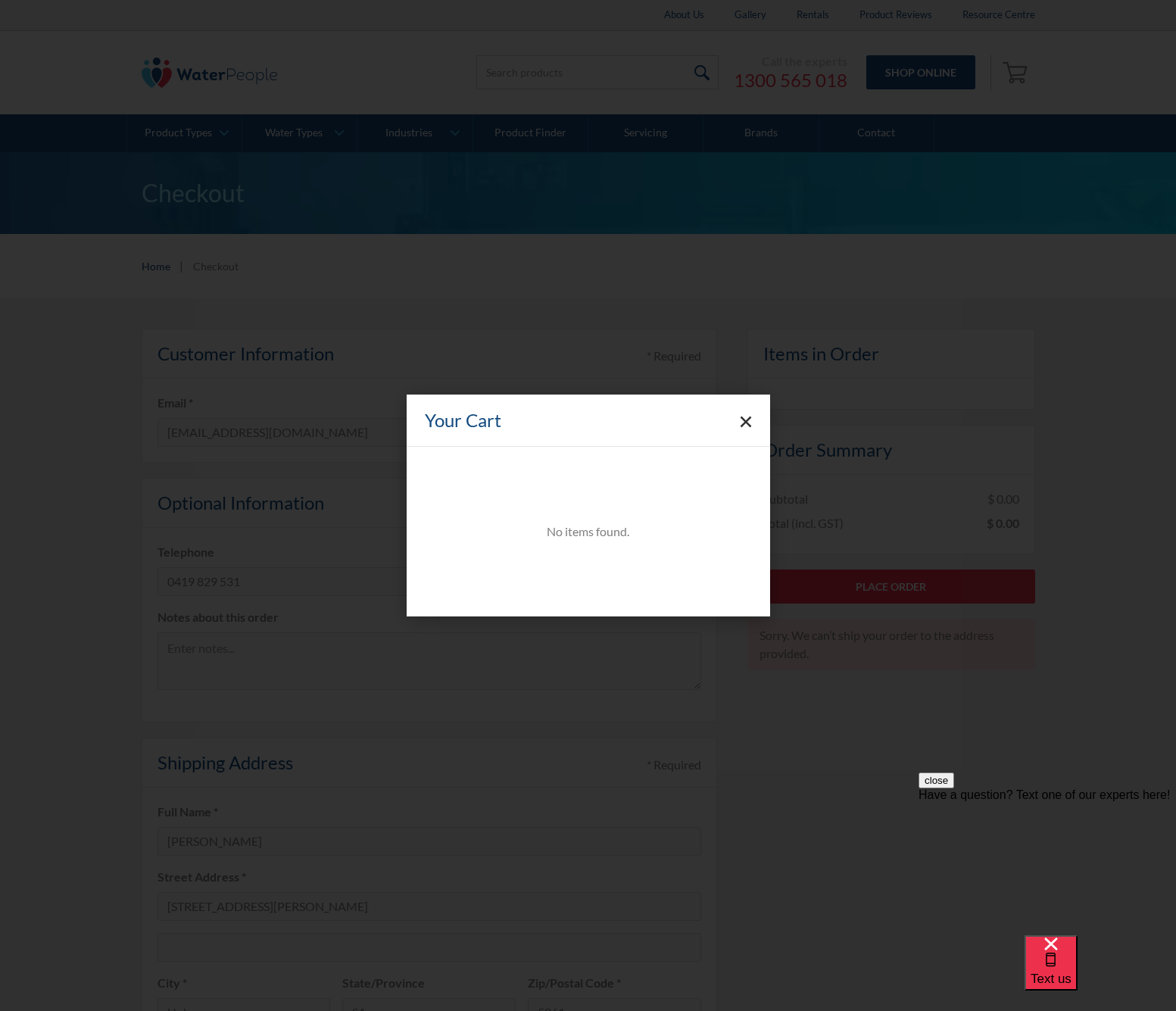
click at [742, 419] on polygon "Close cart" at bounding box center [746, 422] width 12 height 12
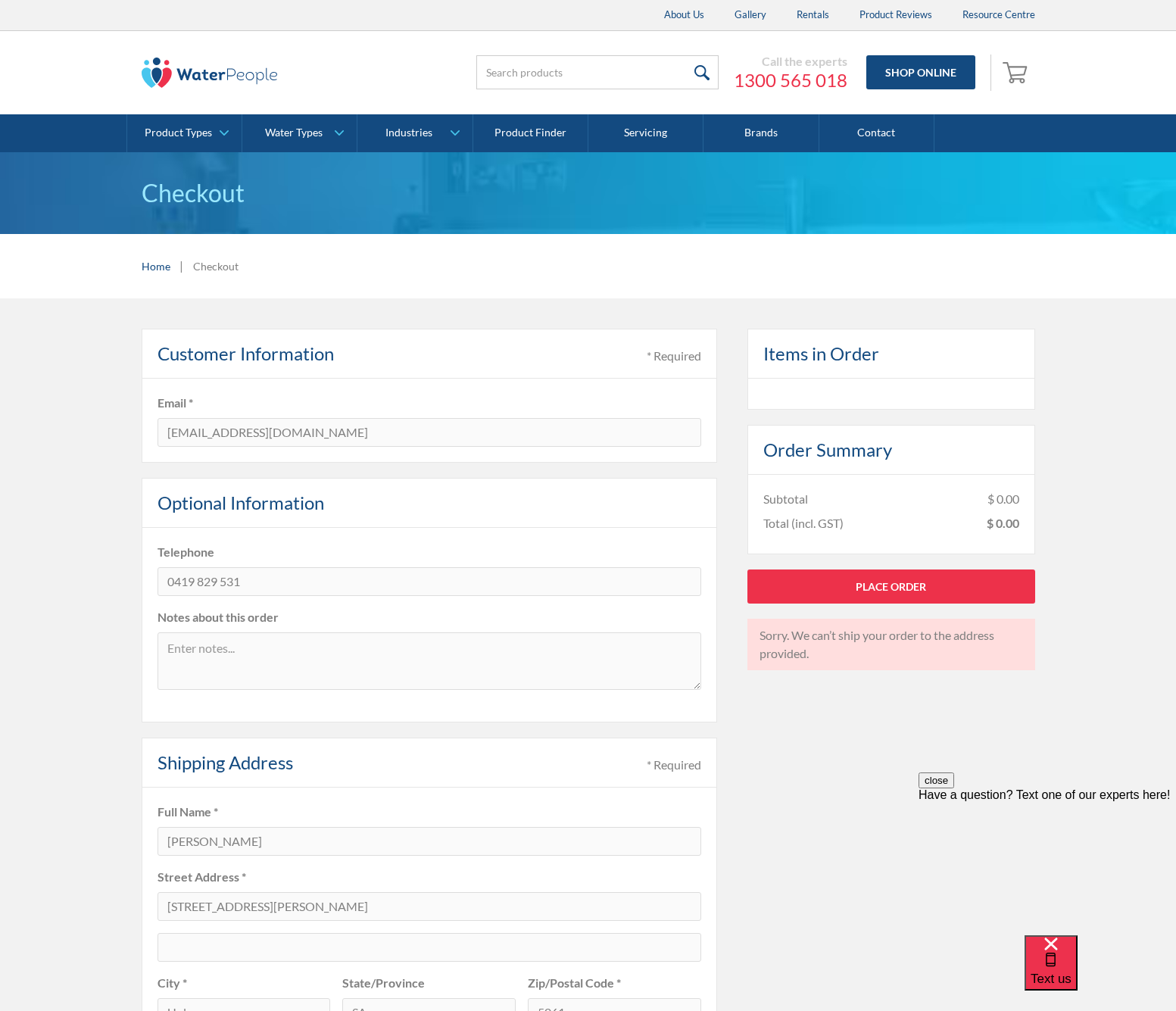
drag, startPoint x: 31, startPoint y: 326, endPoint x: 47, endPoint y: 323, distance: 16.3
click at [31, 326] on div "Pay with browser. Customer Information * Required Email * schulzj@internode.on.…" at bounding box center [588, 948] width 1176 height 1299
click at [549, 77] on input "search" at bounding box center [597, 72] width 242 height 34
type input "994051"
click at [703, 72] on input "submit" at bounding box center [702, 72] width 33 height 34
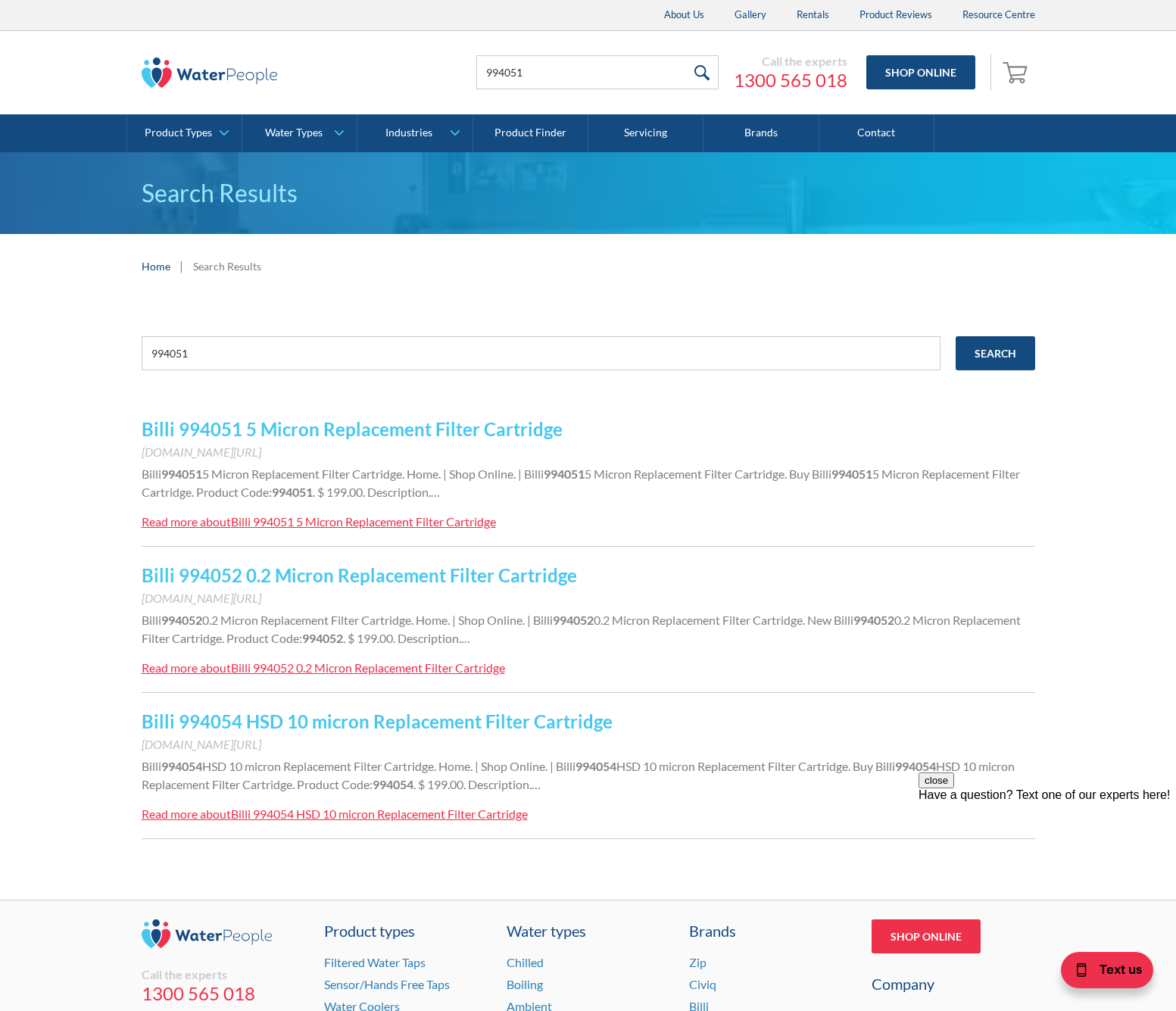
click at [284, 428] on link "Billi 994051 5 Micron Replacement Filter Cartridge" at bounding box center [352, 429] width 421 height 22
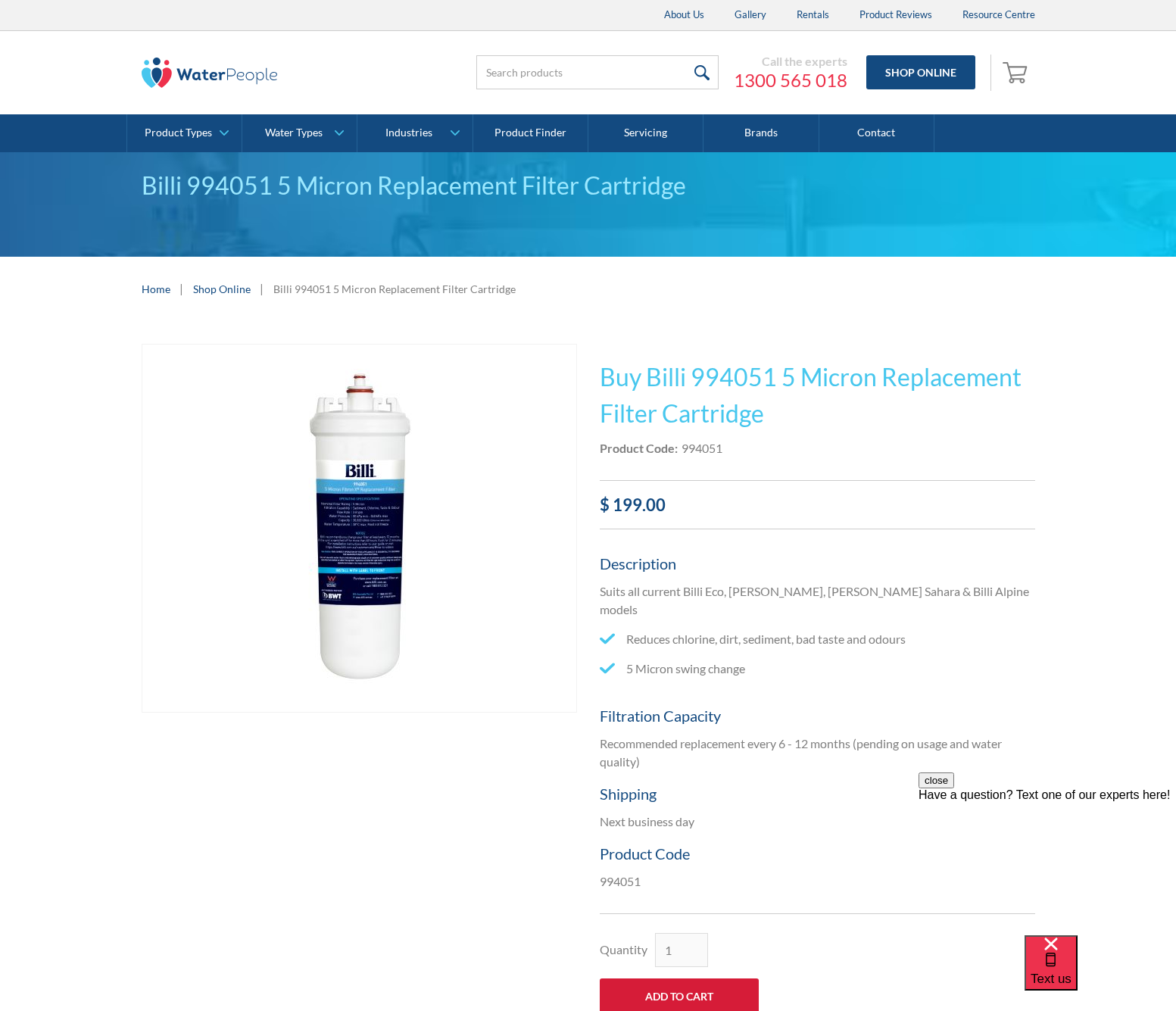
click at [678, 978] on input "Add to Cart" at bounding box center [679, 996] width 159 height 36
type input "Add to Cart"
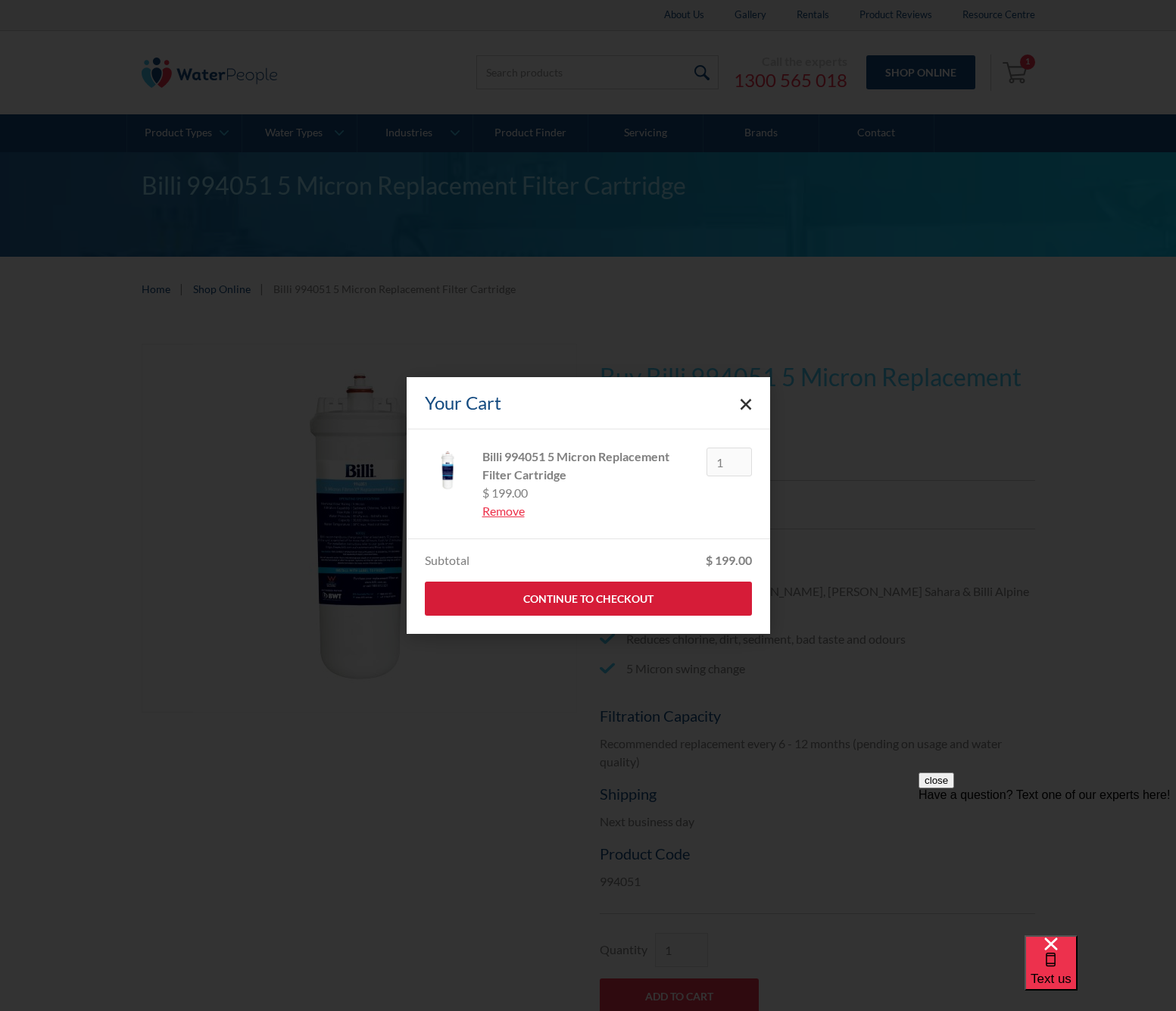
click at [588, 604] on link "Continue to Checkout" at bounding box center [589, 598] width 327 height 34
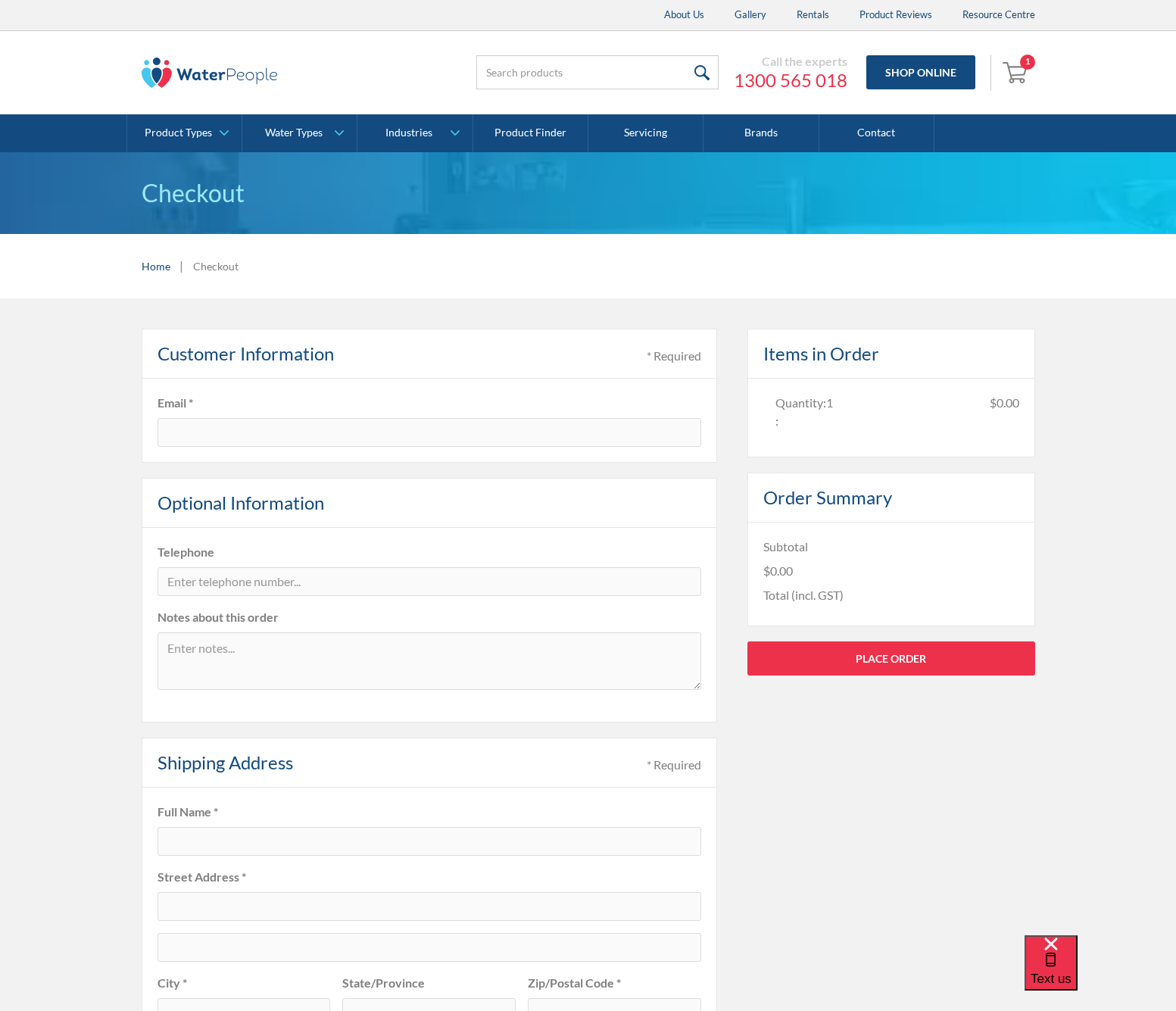
type input "[EMAIL_ADDRESS][DOMAIN_NAME]"
type input "[PERSON_NAME]"
type input "[STREET_ADDRESS][PERSON_NAME]"
type input "Unley"
type input "SA"
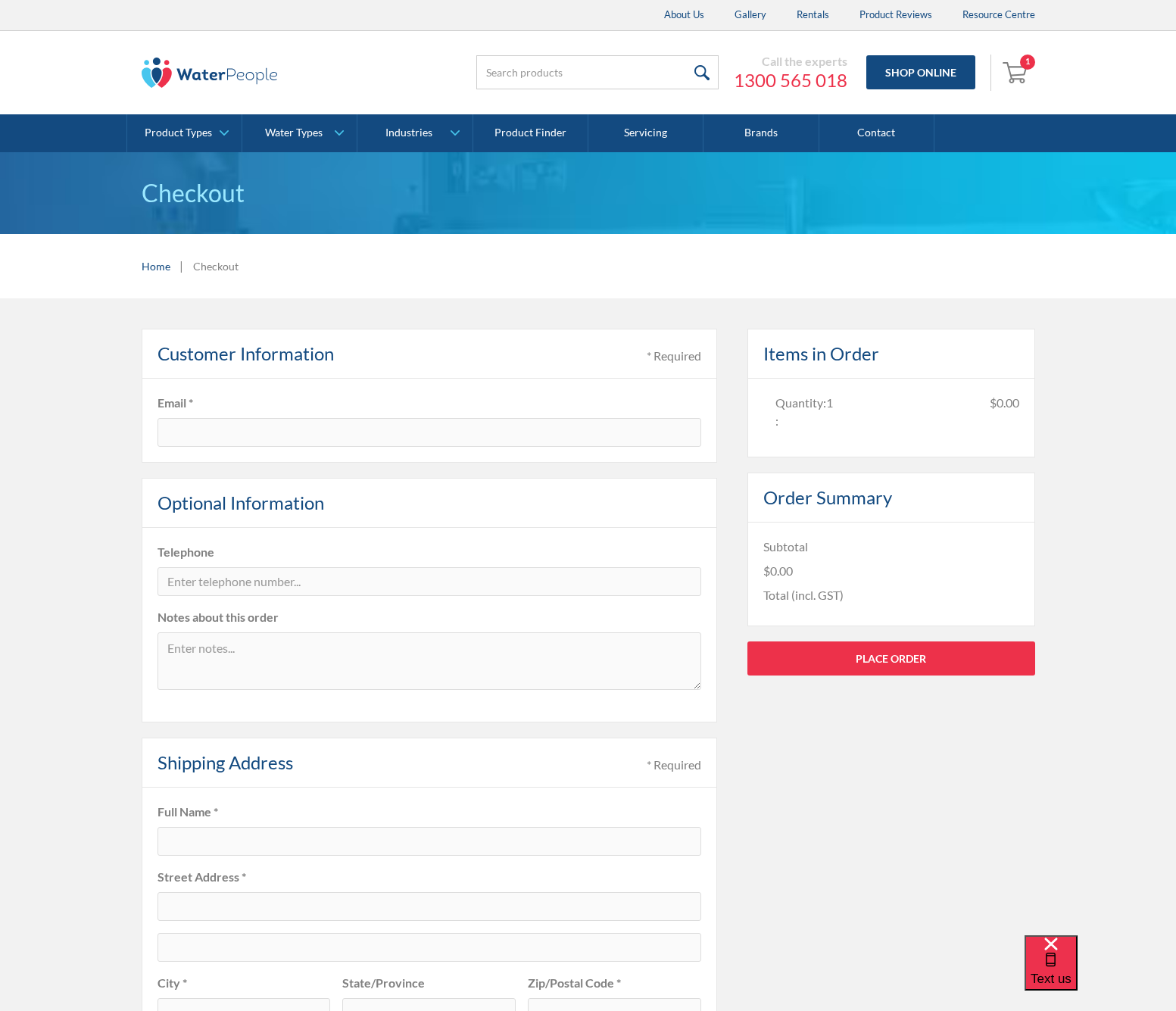
type input "5061"
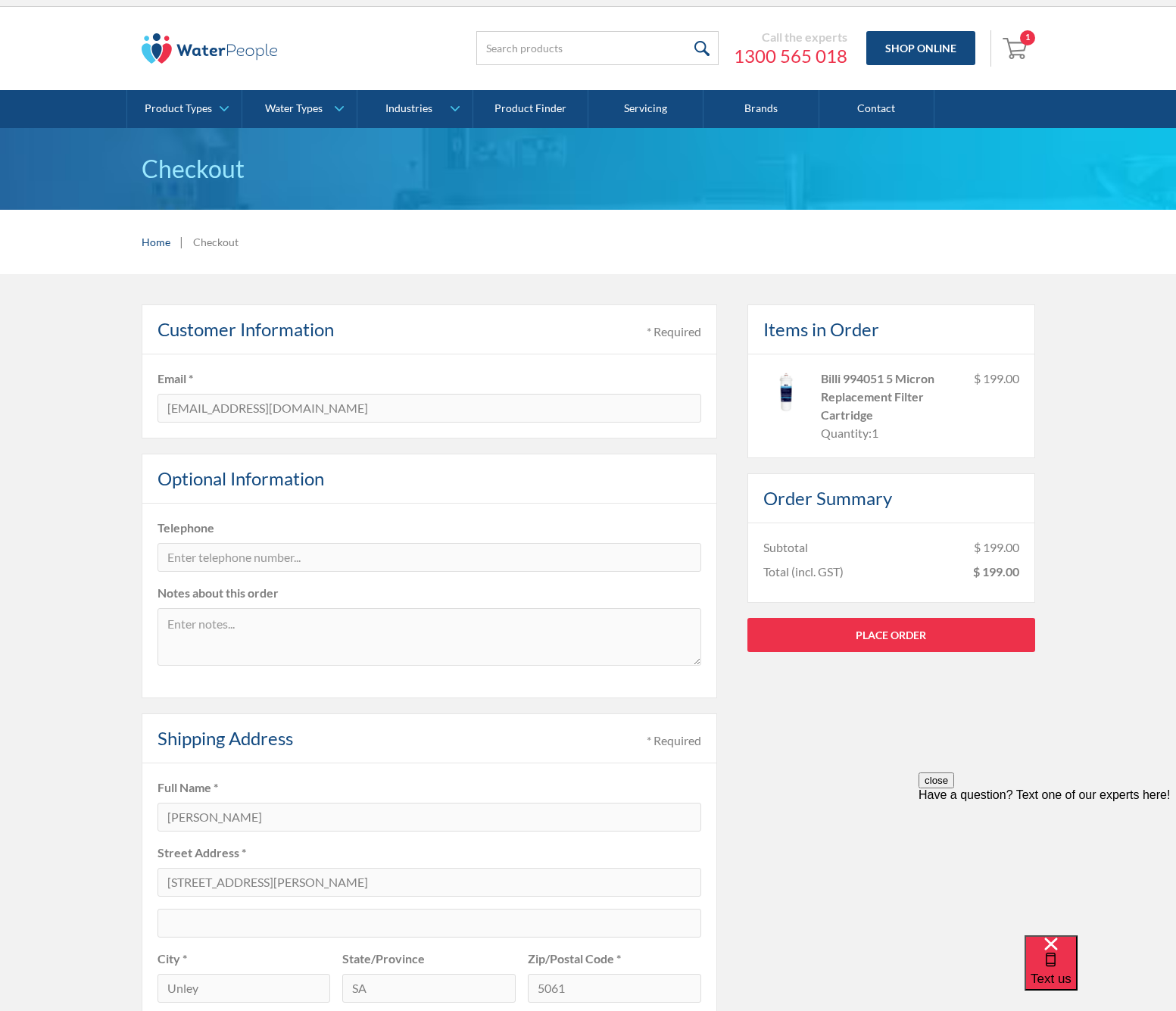
scroll to position [94, 0]
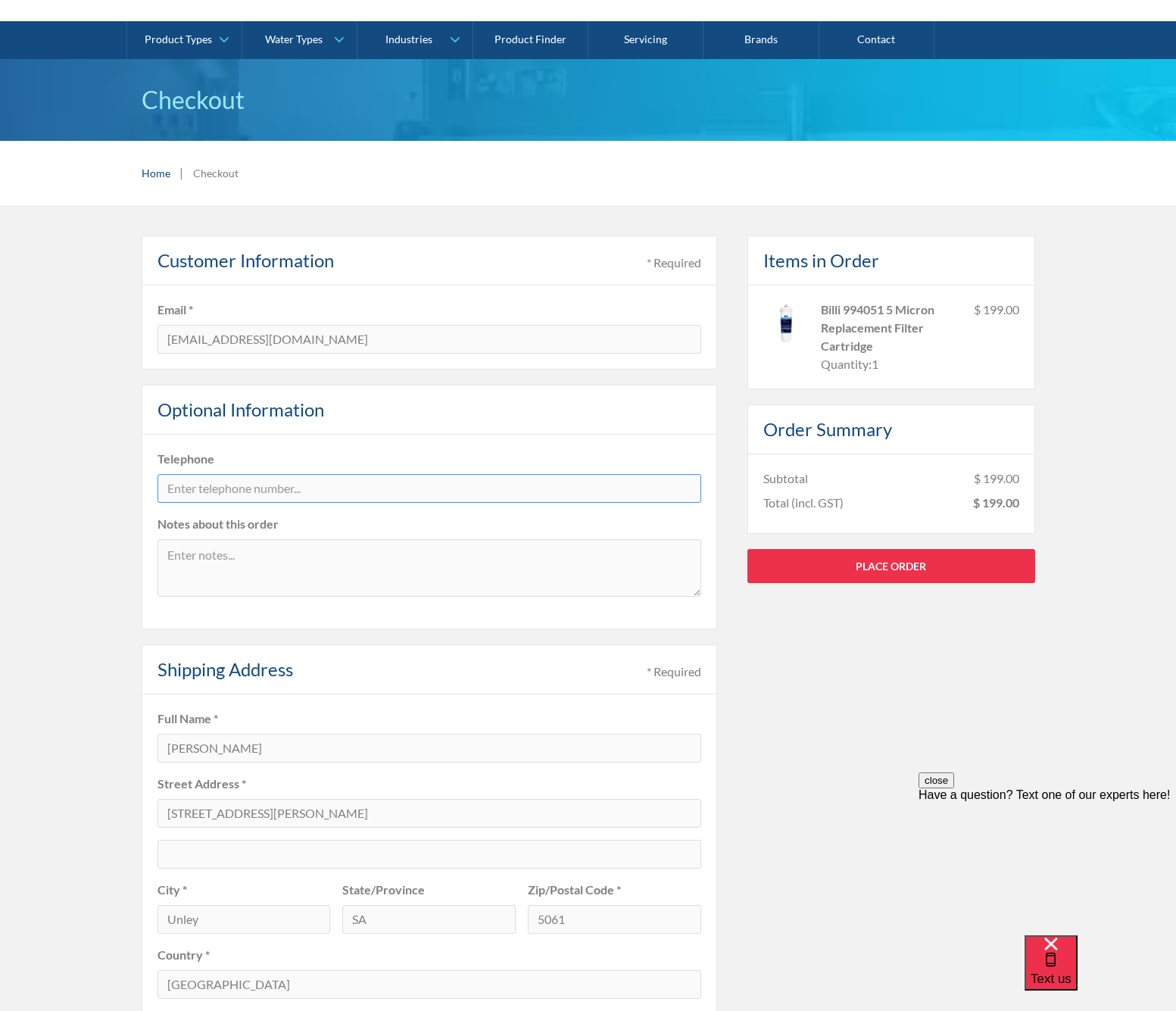
click at [201, 489] on input "tel" at bounding box center [429, 488] width 544 height 28
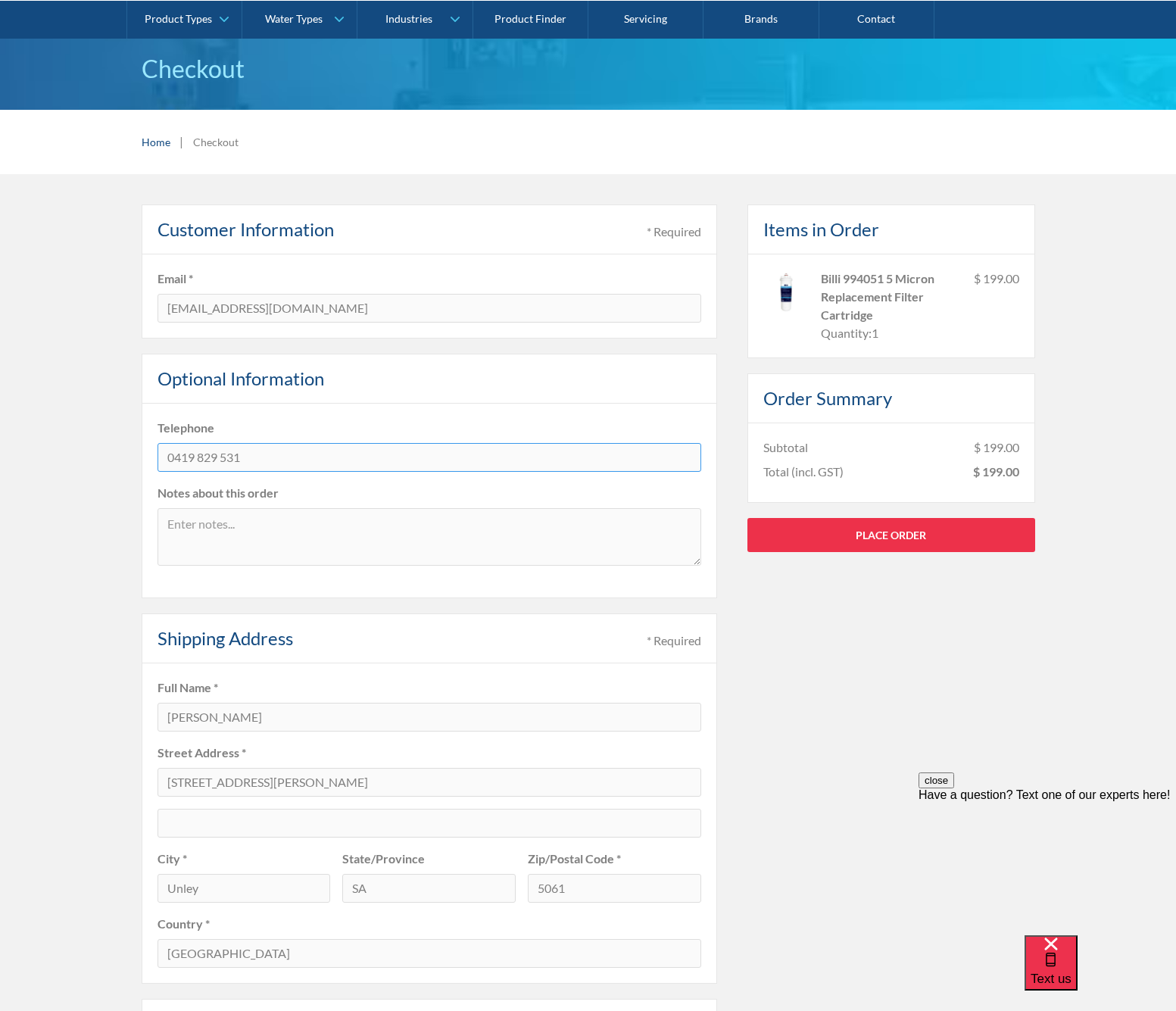
scroll to position [226, 0]
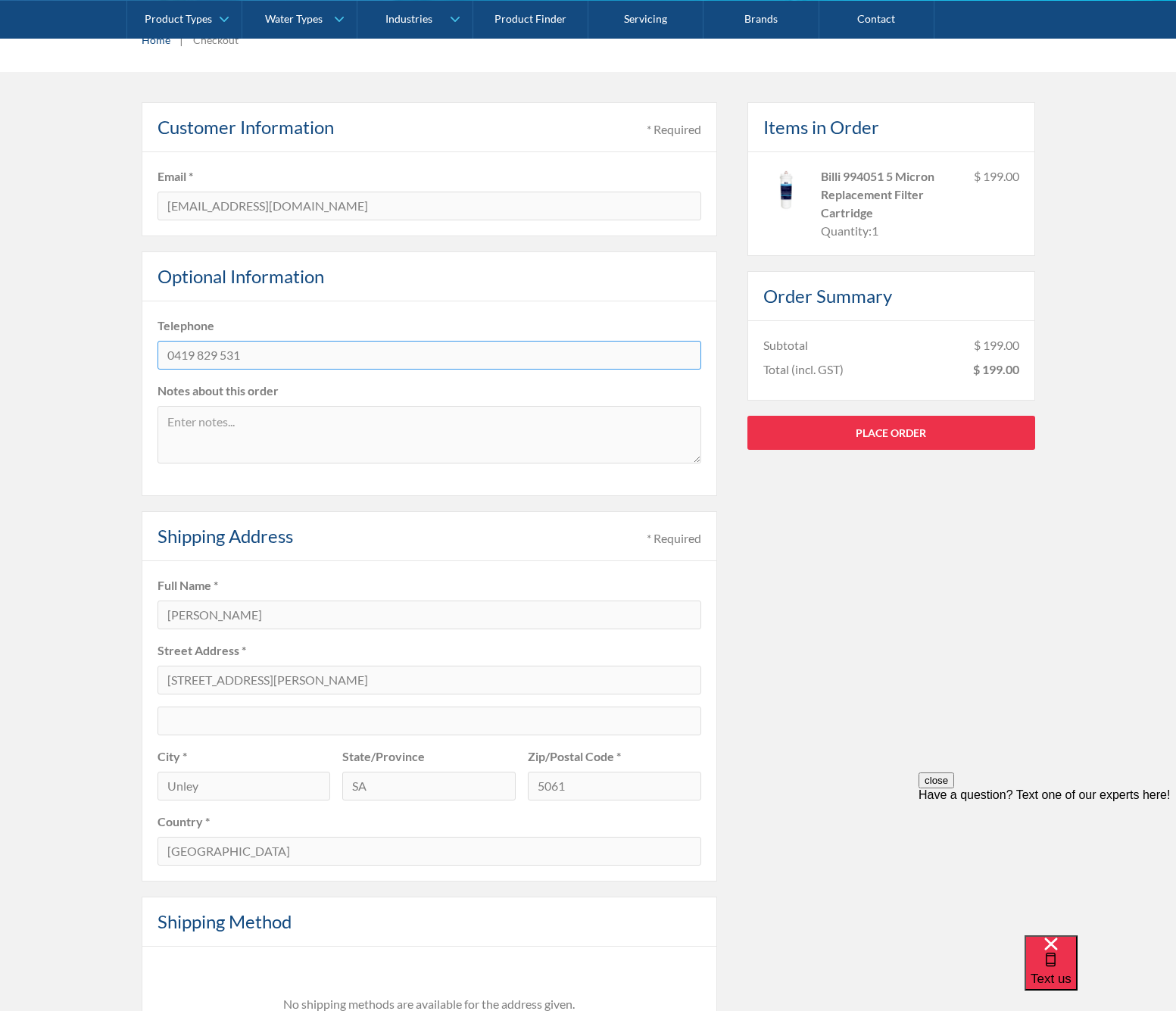
type input "0419 829 531"
drag, startPoint x: 286, startPoint y: 661, endPoint x: 288, endPoint y: 677, distance: 16.1
click at [285, 662] on fieldset "Full Name * [PERSON_NAME] Street Address * [STREET_ADDRESS][PERSON_NAME] SA Zip…" at bounding box center [429, 721] width 575 height 321
click at [687, 681] on input "[STREET_ADDRESS][PERSON_NAME]" at bounding box center [429, 680] width 544 height 28
click at [290, 657] on label "Street Address *" at bounding box center [429, 650] width 544 height 18
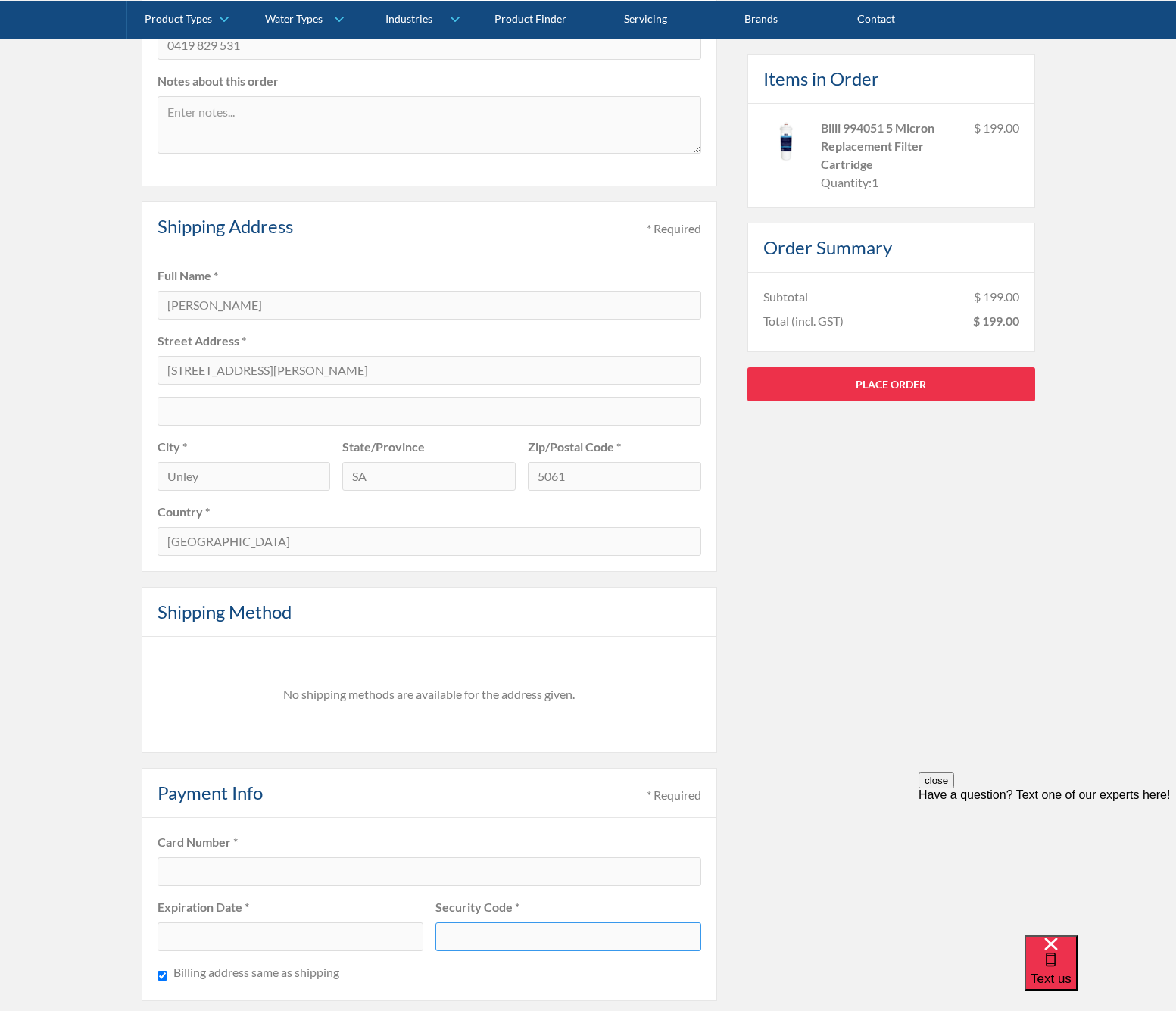
scroll to position [558, 0]
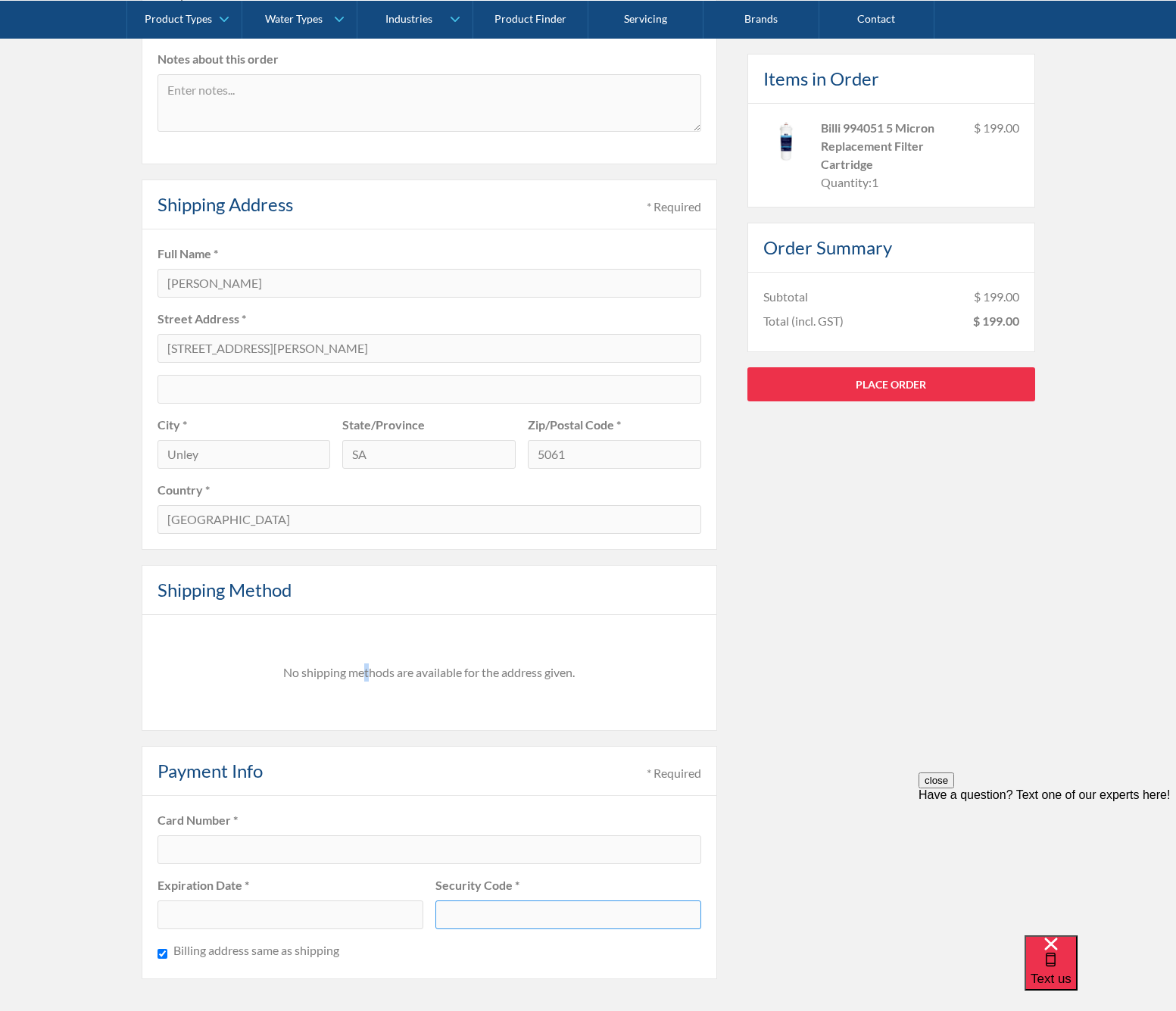
click at [365, 673] on div "No shipping methods are available for the address given." at bounding box center [429, 672] width 550 height 18
click at [475, 666] on div "No shipping methods are available for the address given." at bounding box center [429, 672] width 550 height 18
drag, startPoint x: 262, startPoint y: 670, endPoint x: 663, endPoint y: 666, distance: 401.0
click at [665, 666] on div "No shipping methods are available for the address given." at bounding box center [429, 672] width 550 height 18
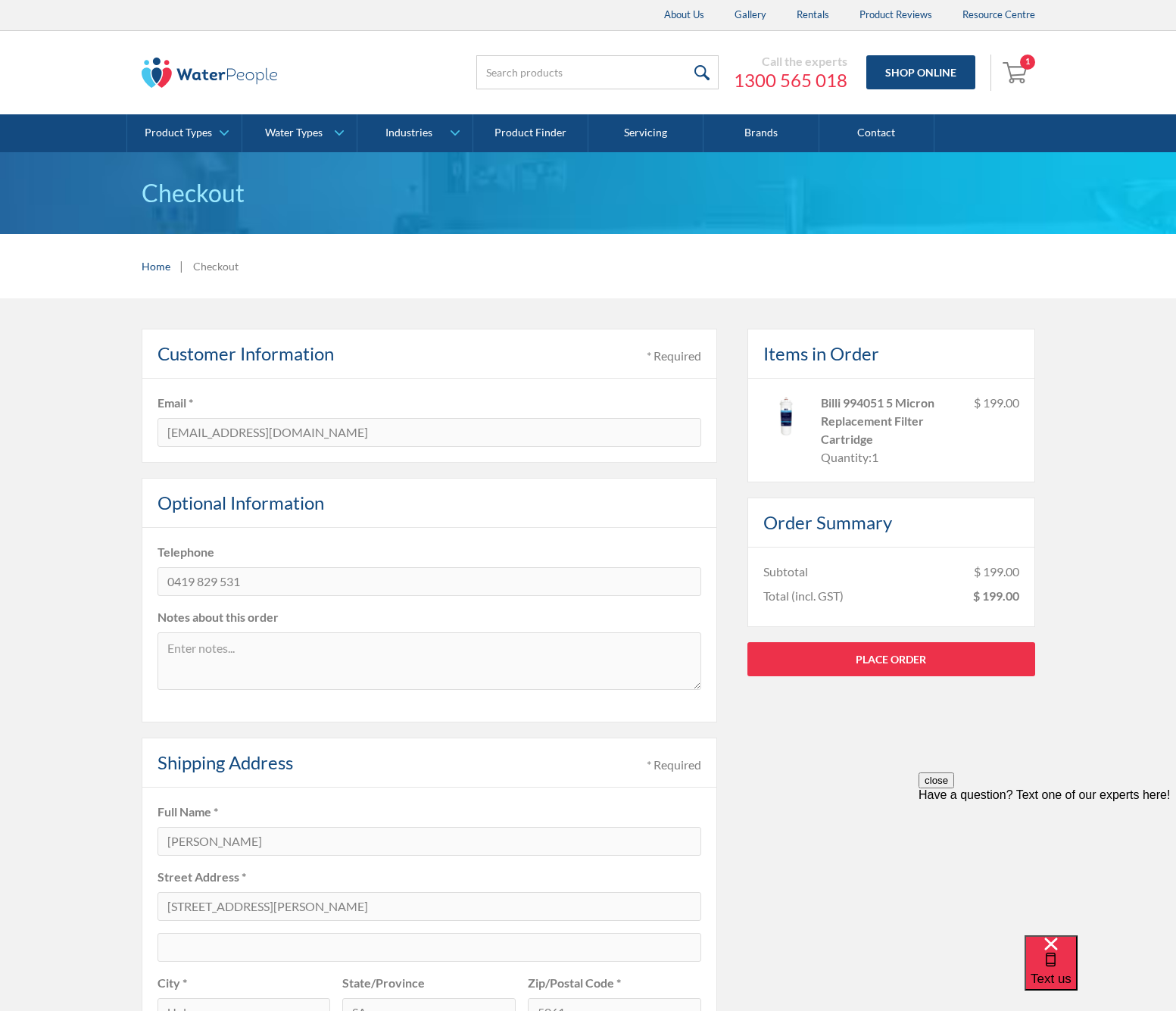
scroll to position [3, 0]
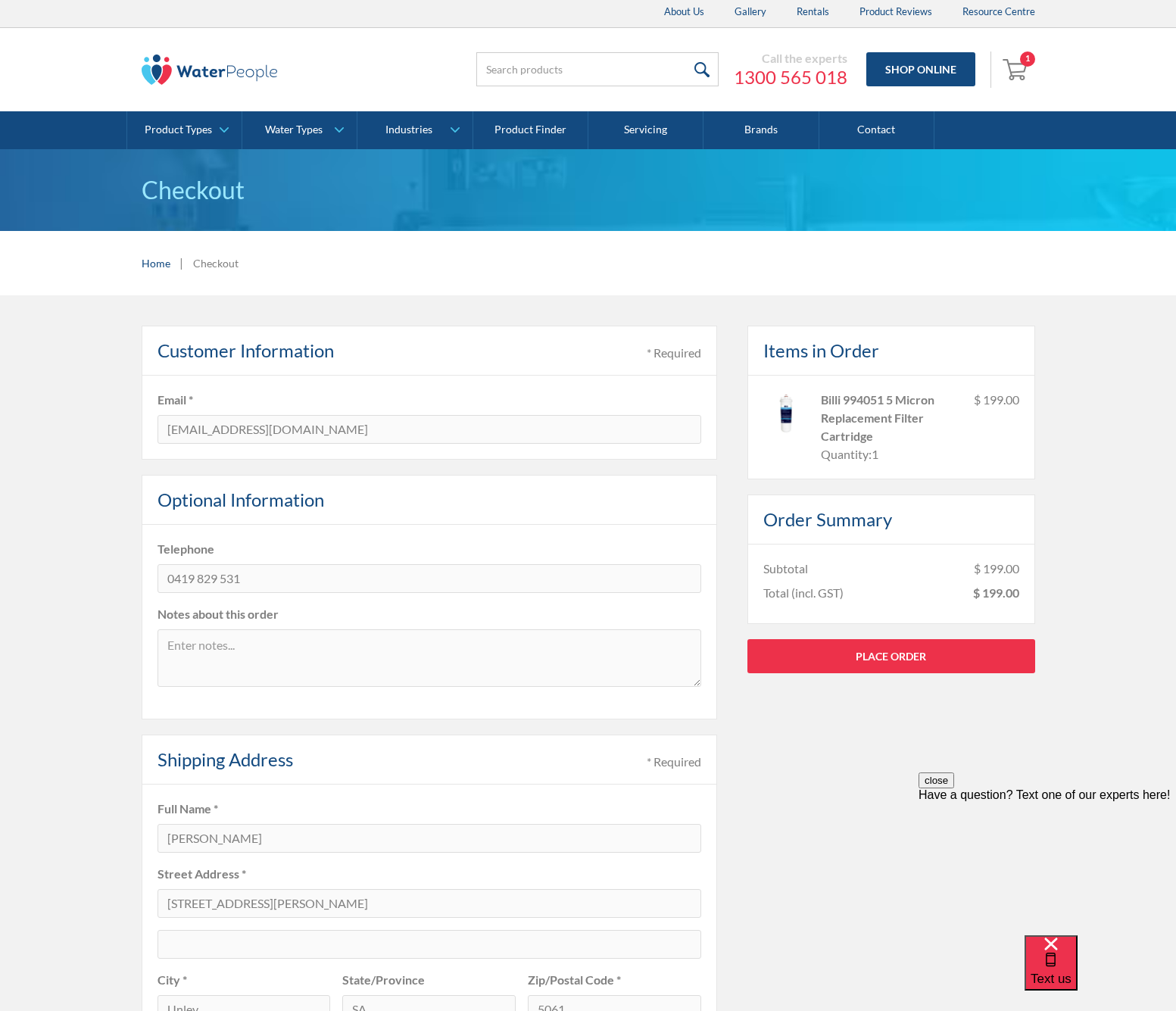
click at [1016, 69] on img "Open cart containing 1 items" at bounding box center [1017, 68] width 28 height 24
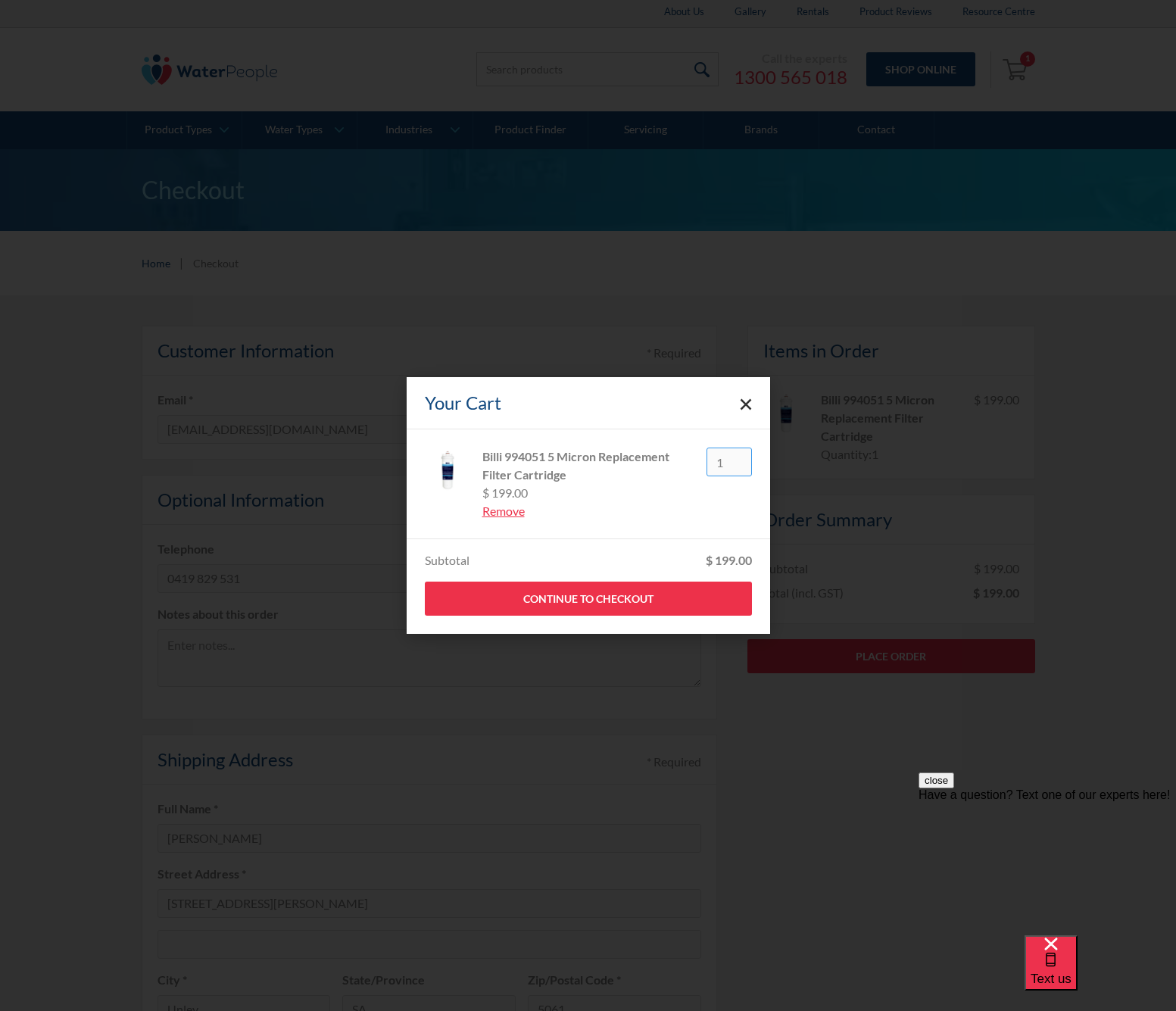
type input "0"
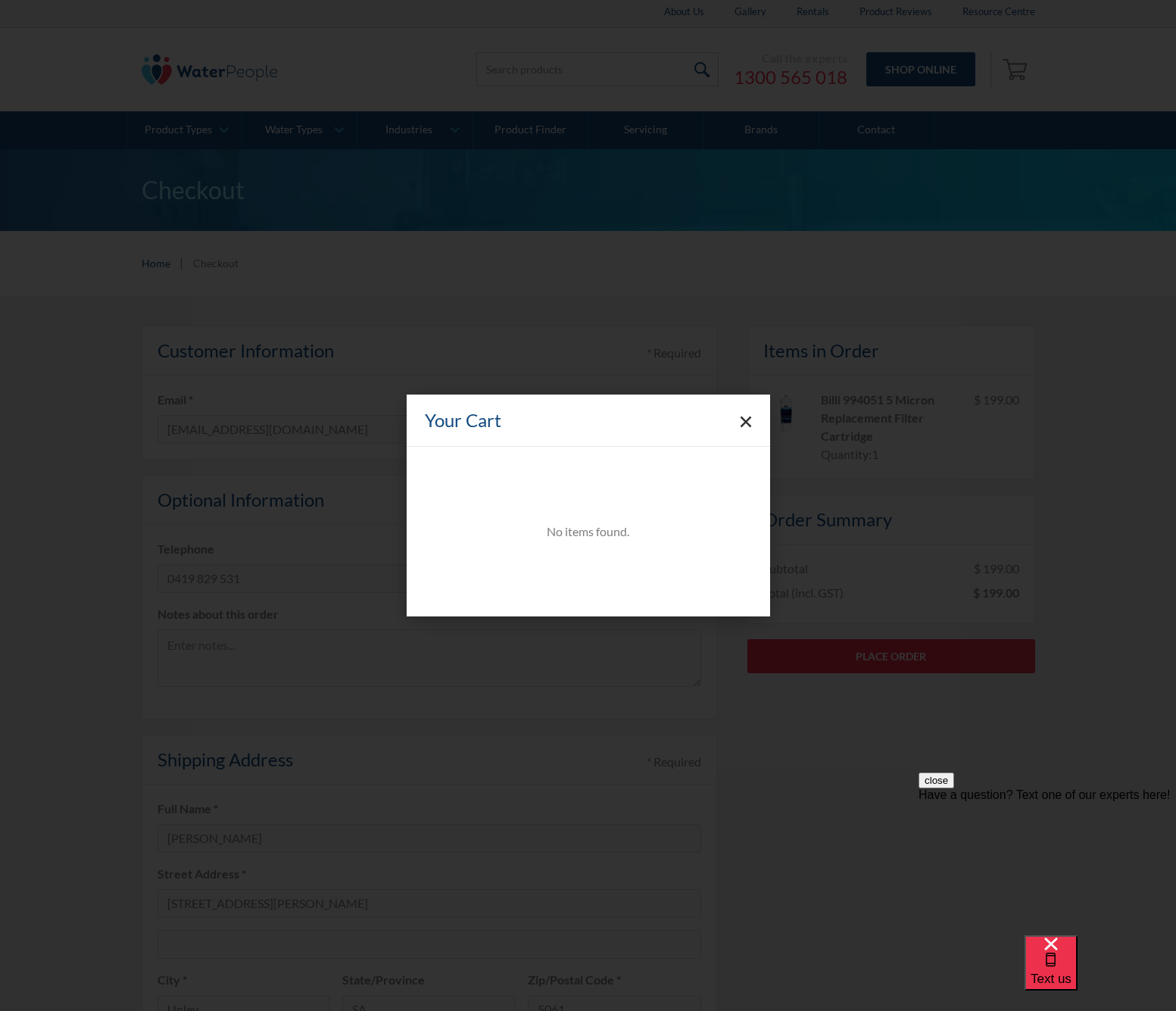
click at [753, 422] on div "Your Cart" at bounding box center [588, 420] width 363 height 53
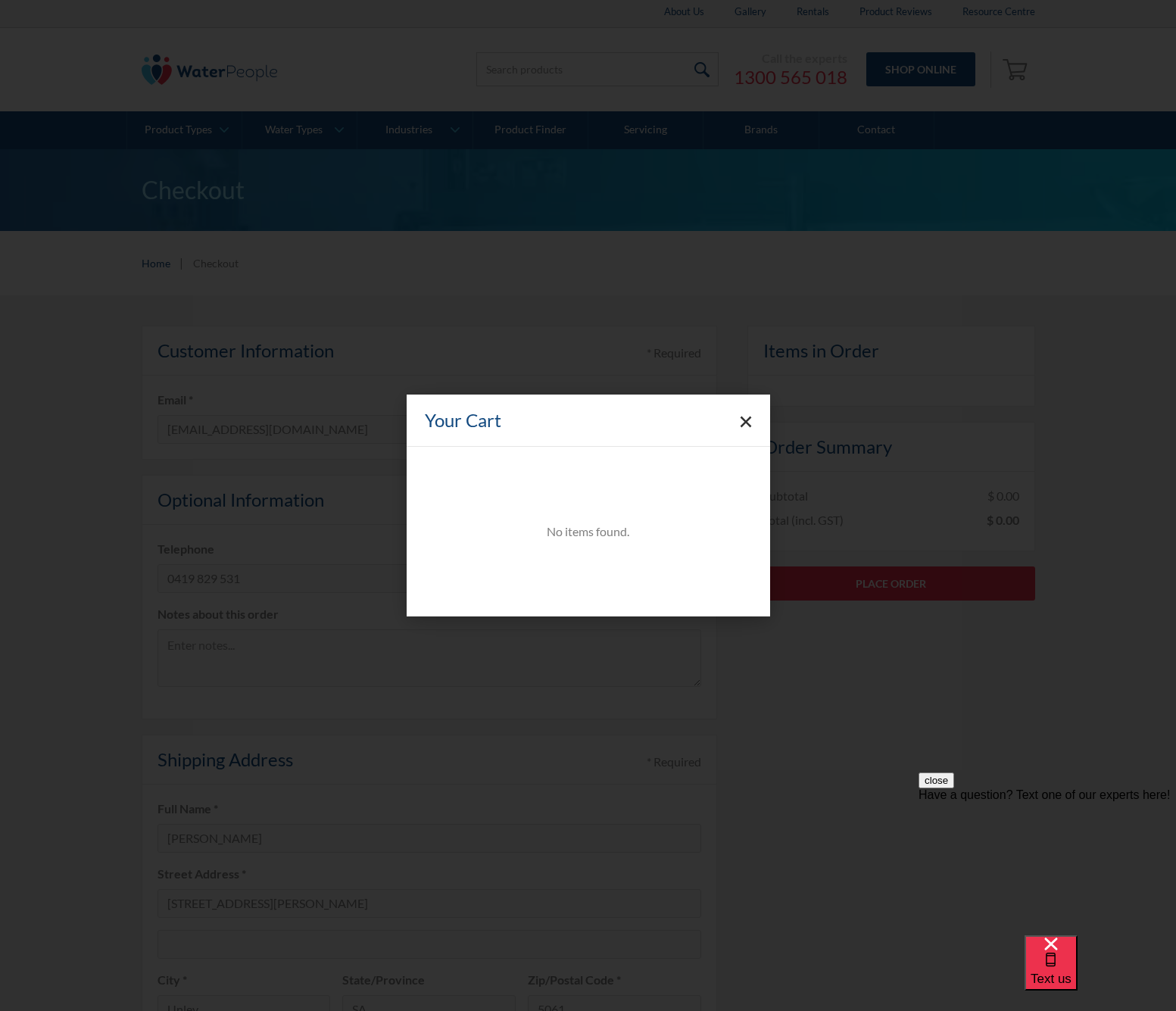
click at [744, 422] on polygon "Close cart" at bounding box center [746, 422] width 12 height 12
